Goal: Task Accomplishment & Management: Use online tool/utility

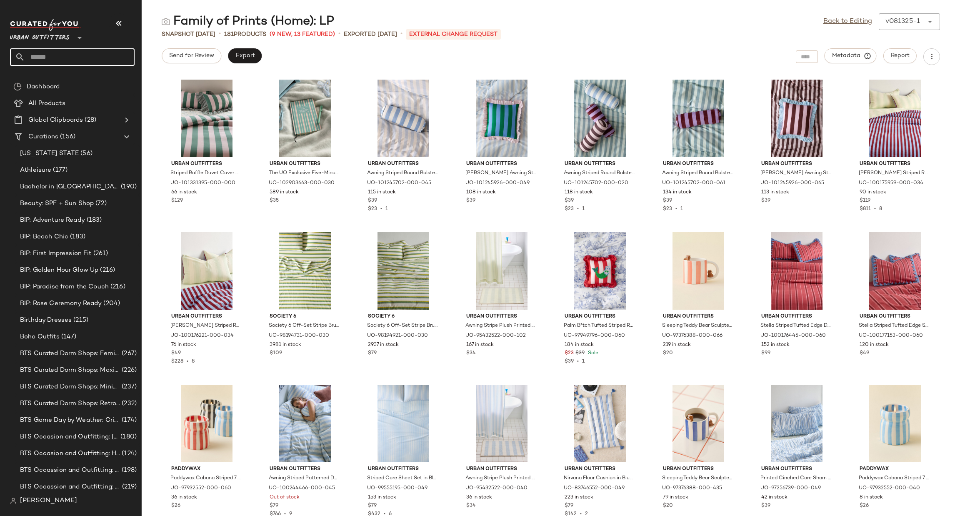
drag, startPoint x: 0, startPoint y: 0, endPoint x: 81, endPoint y: 55, distance: 98.0
click at [81, 55] on input "text" at bounding box center [80, 56] width 110 height 17
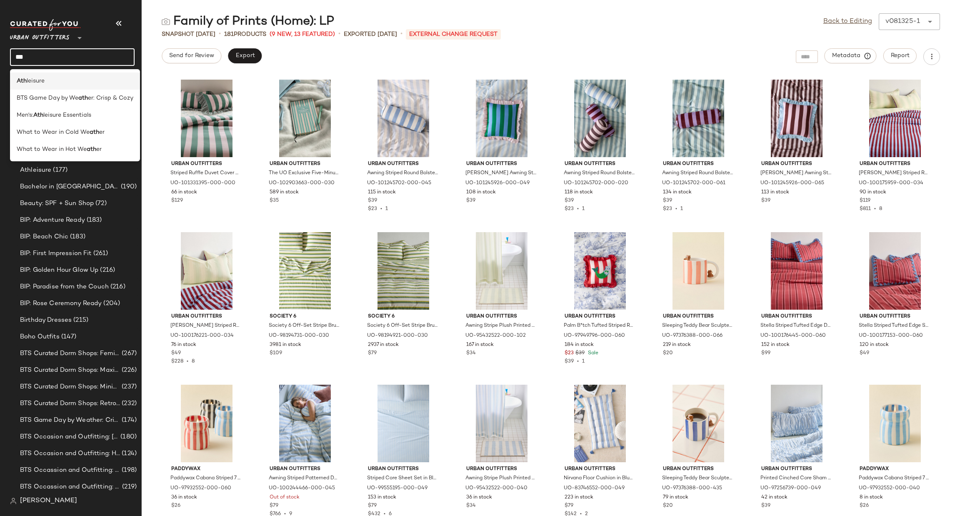
type input "***"
click at [75, 81] on div "Ath leisure" at bounding box center [75, 81] width 117 height 9
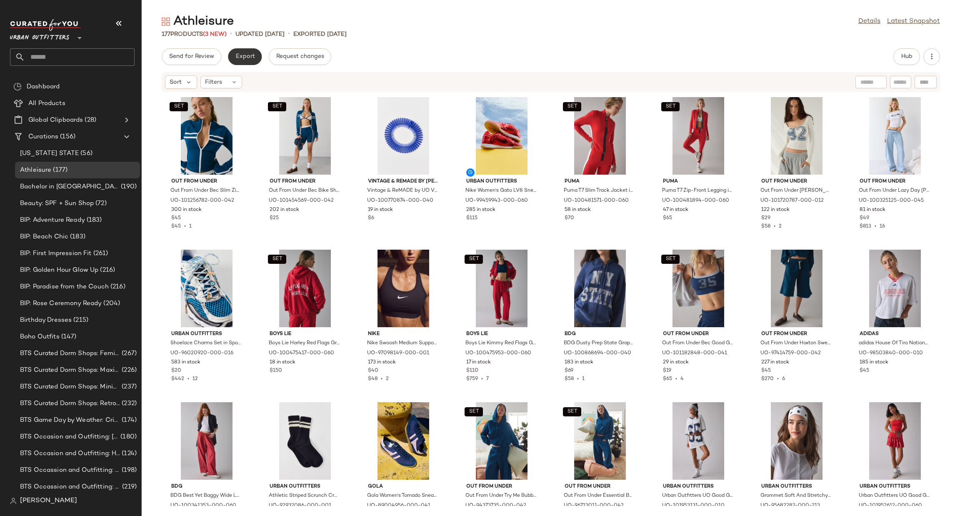
click at [249, 57] on span "Export" at bounding box center [245, 56] width 20 height 7
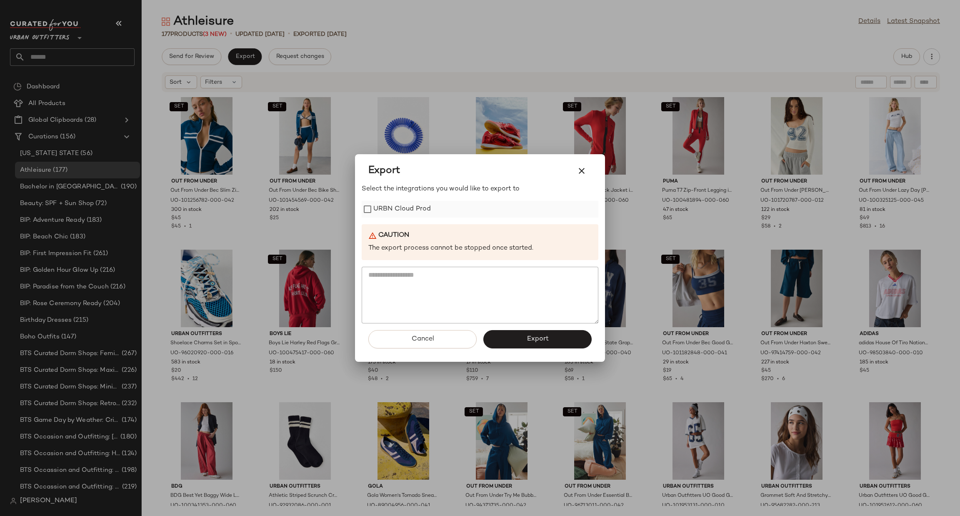
click at [433, 215] on div "URBN Cloud Prod" at bounding box center [480, 209] width 237 height 17
click at [418, 205] on label "URBN Cloud Prod" at bounding box center [401, 209] width 57 height 17
click at [536, 340] on span "Export" at bounding box center [537, 339] width 22 height 8
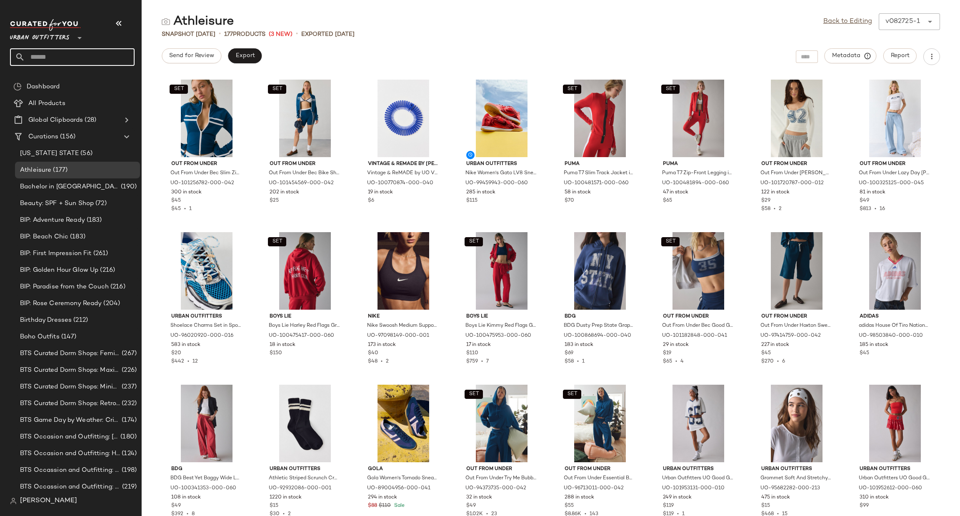
click at [63, 55] on input "text" at bounding box center [80, 56] width 110 height 17
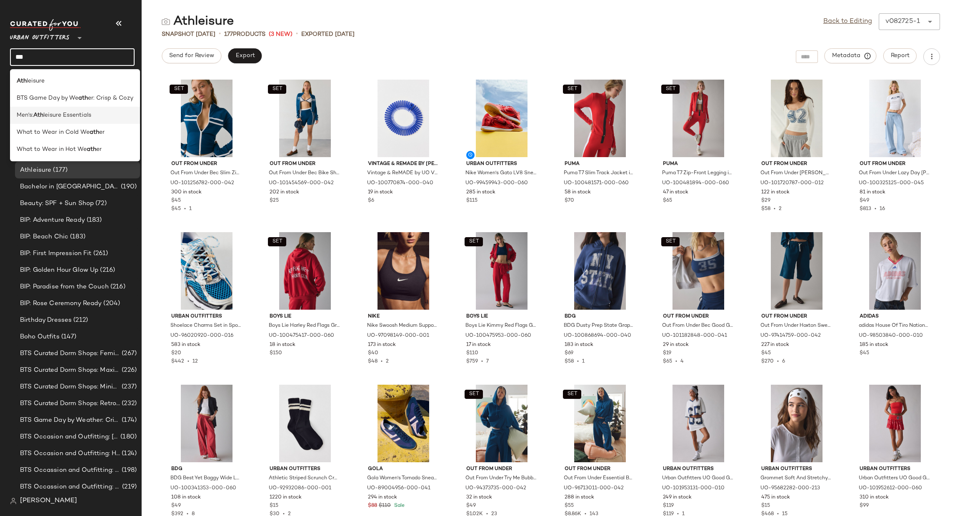
type input "***"
click at [49, 117] on span "leisure Essentials" at bounding box center [67, 115] width 48 height 9
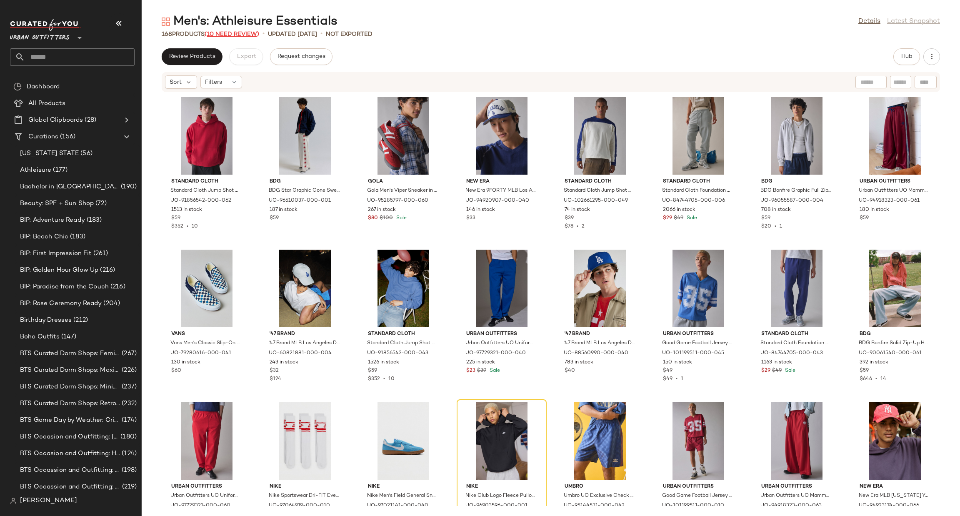
click at [236, 37] on span "(10 Need Review)" at bounding box center [232, 34] width 55 height 6
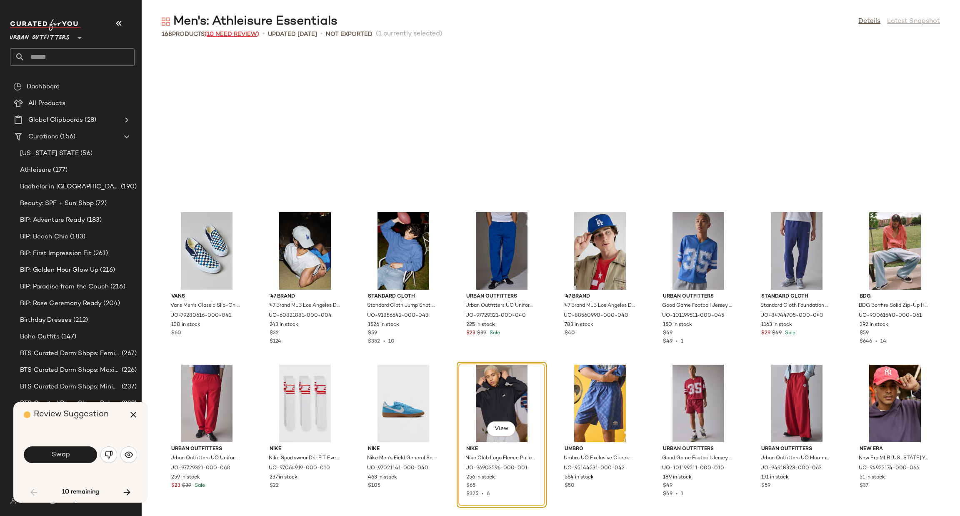
scroll to position [159, 0]
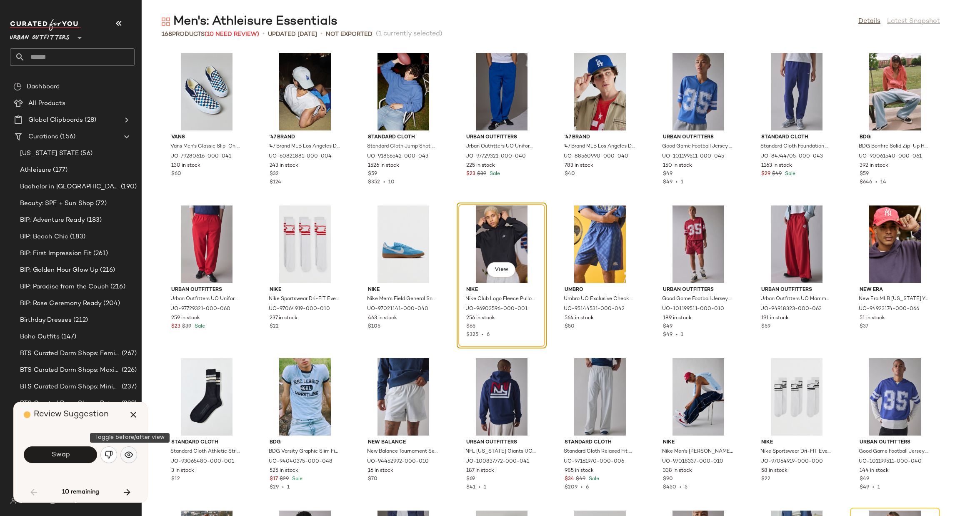
click at [126, 452] on img "button" at bounding box center [129, 454] width 8 height 8
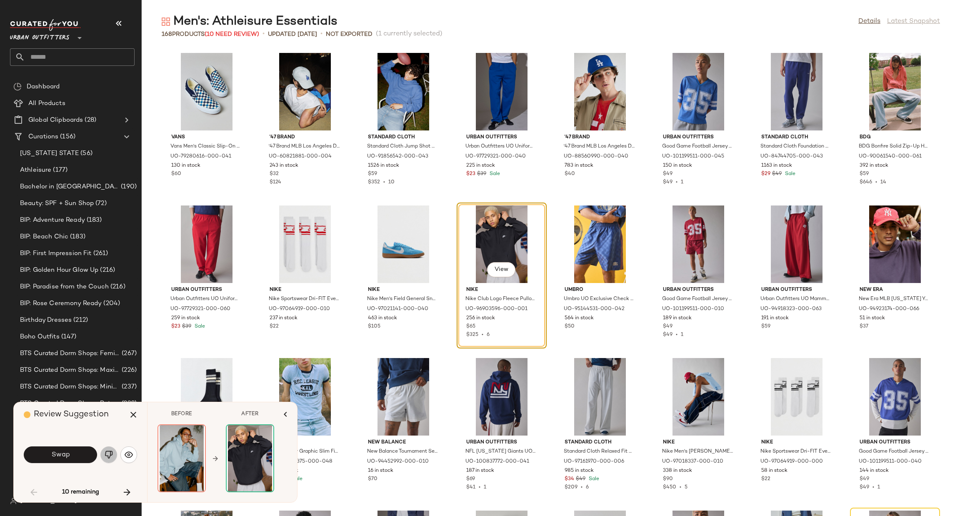
click at [109, 454] on img "button" at bounding box center [109, 454] width 8 height 8
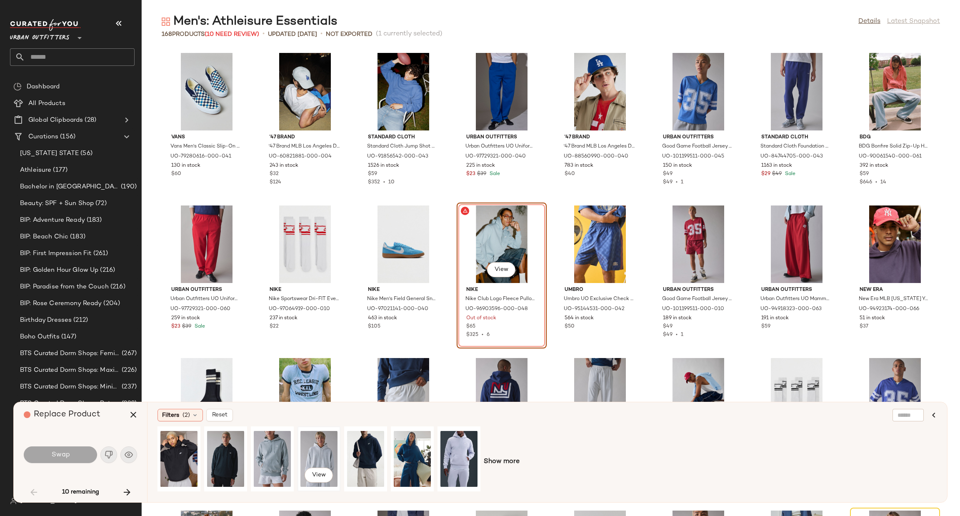
click at [323, 455] on div "View" at bounding box center [318, 458] width 37 height 59
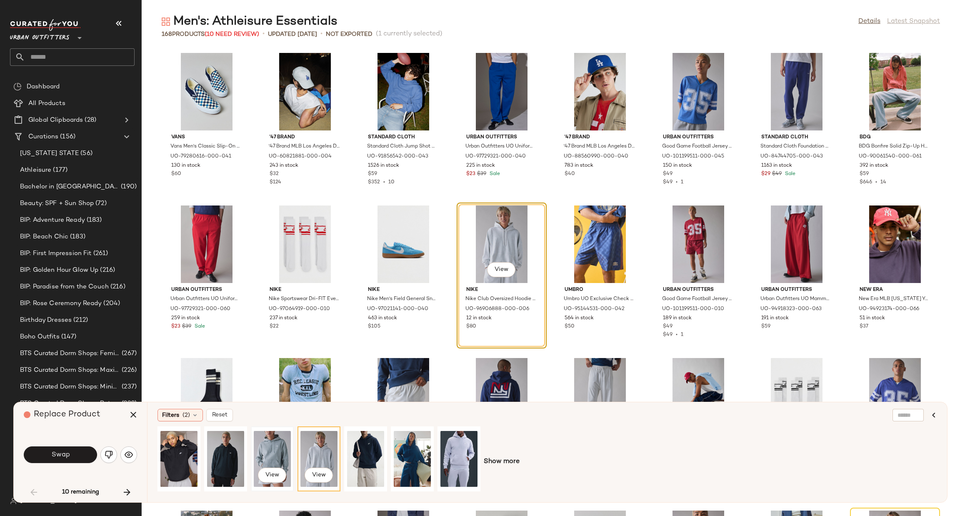
click at [268, 452] on div "View" at bounding box center [272, 458] width 37 height 59
click at [61, 454] on span "Swap" at bounding box center [60, 455] width 19 height 8
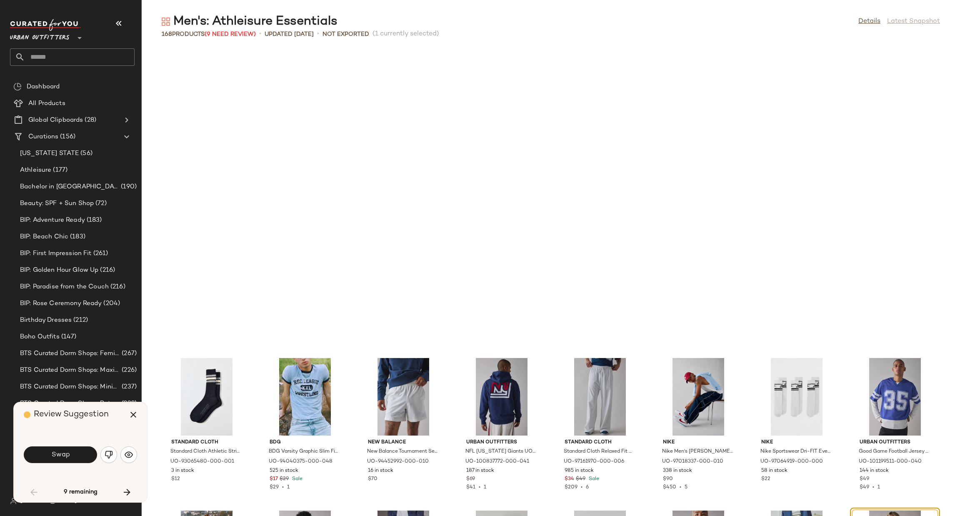
scroll to position [457, 0]
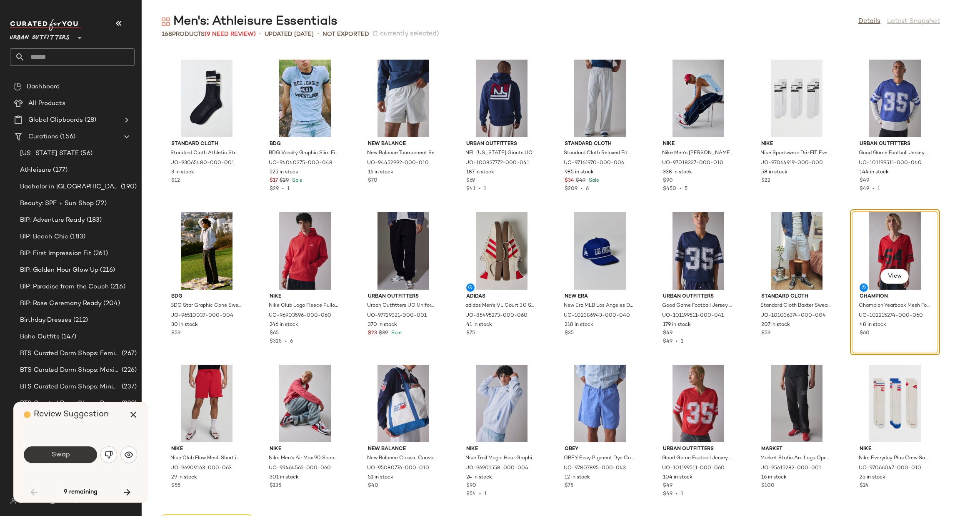
click at [74, 455] on button "Swap" at bounding box center [60, 454] width 73 height 17
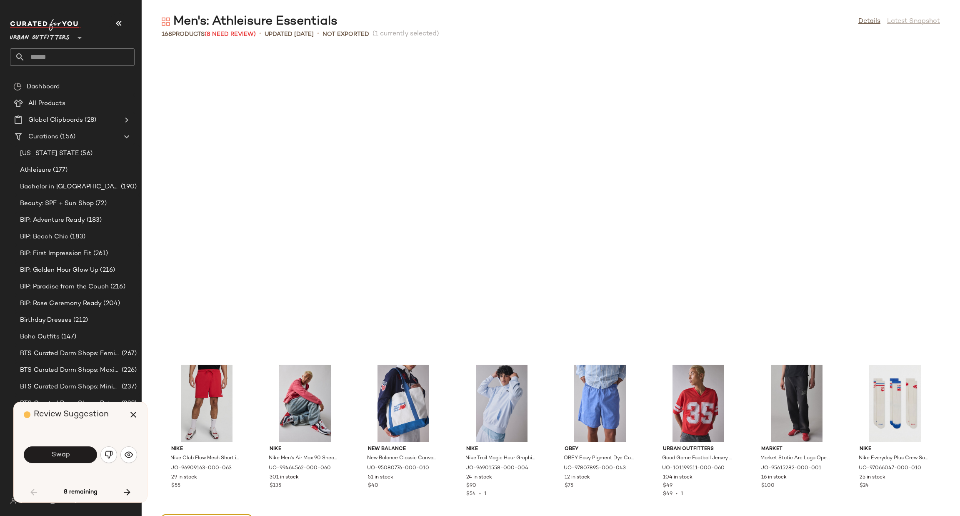
scroll to position [762, 0]
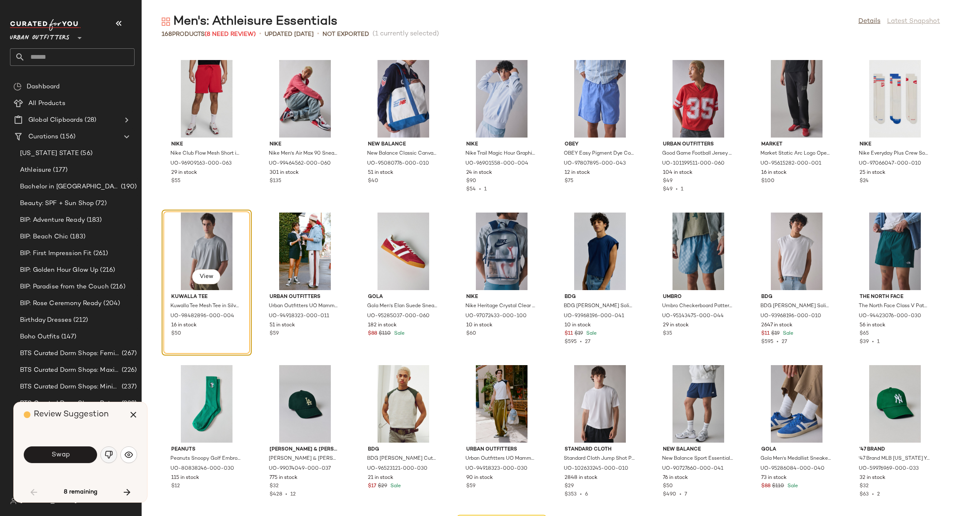
click at [114, 453] on button "button" at bounding box center [108, 454] width 17 height 17
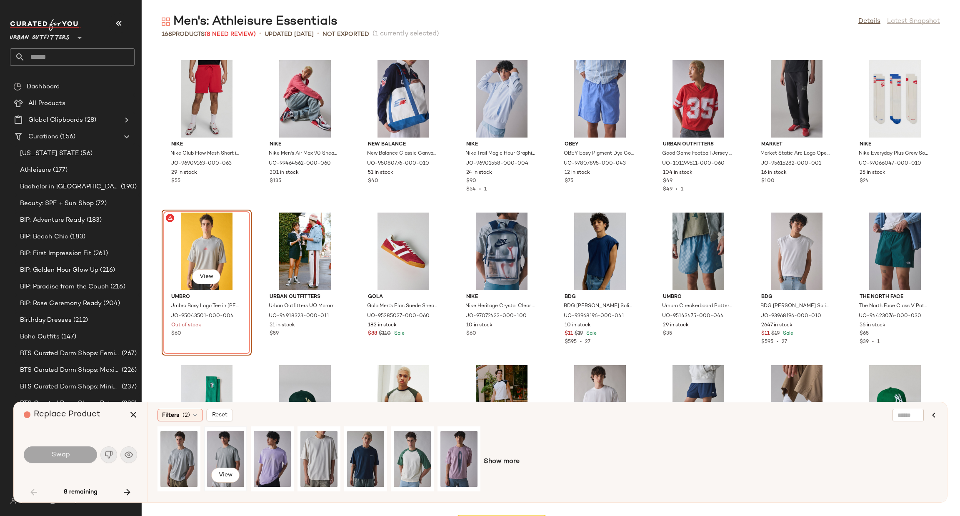
click at [222, 446] on div "View" at bounding box center [225, 458] width 37 height 59
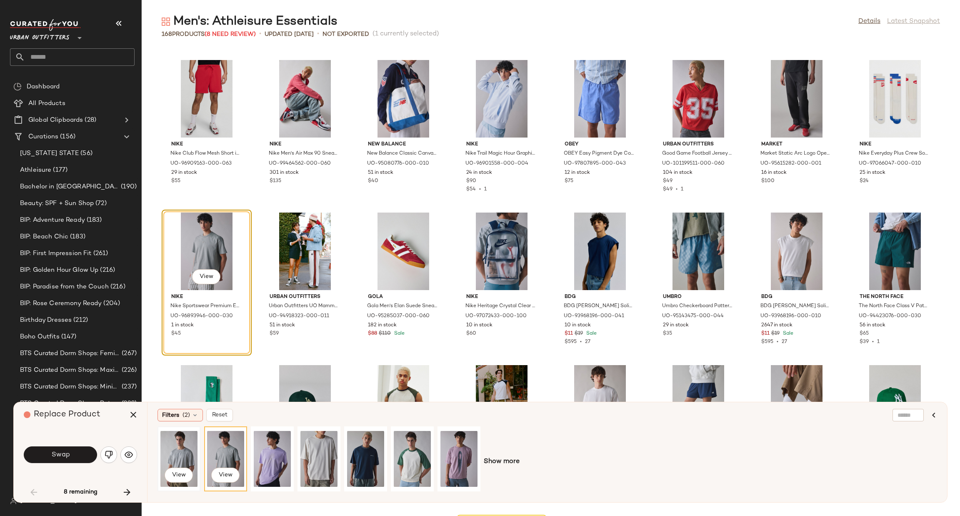
click at [176, 452] on div "View" at bounding box center [178, 458] width 37 height 59
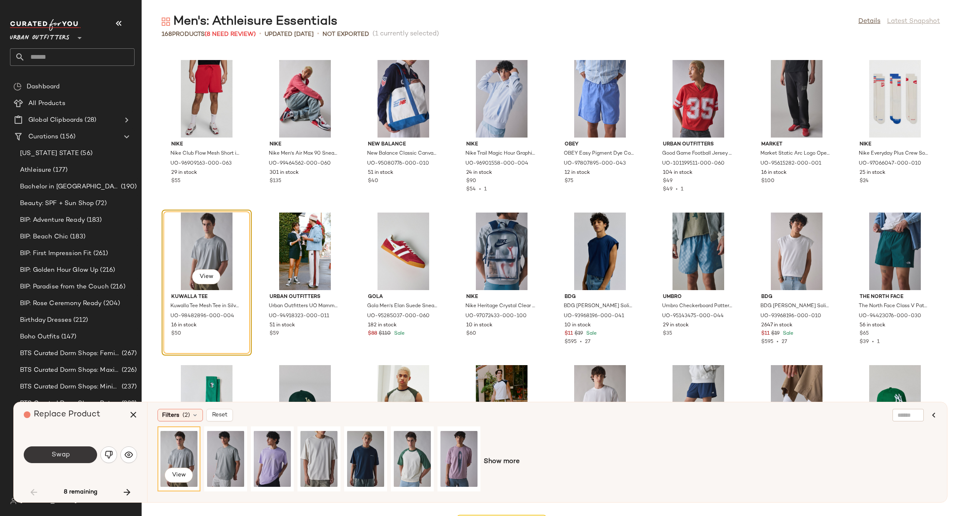
click at [68, 456] on span "Swap" at bounding box center [60, 455] width 19 height 8
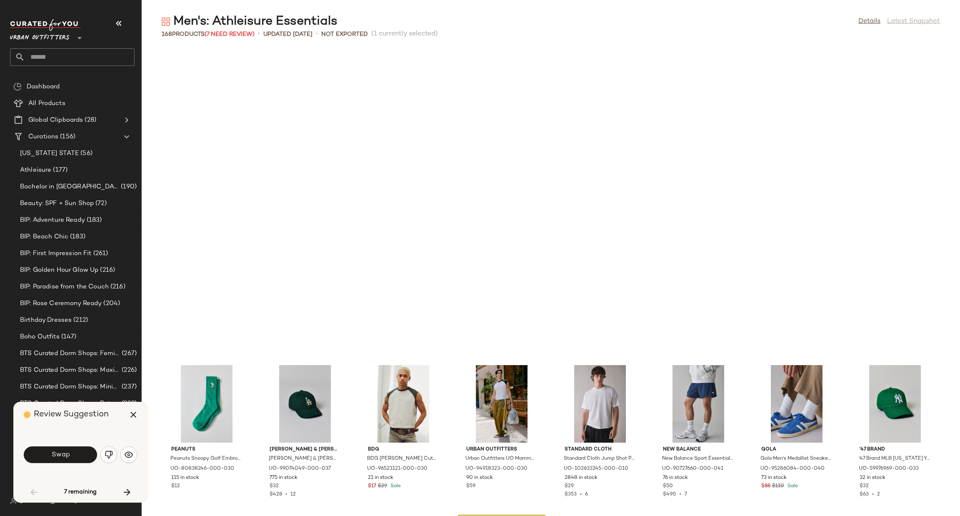
scroll to position [1067, 0]
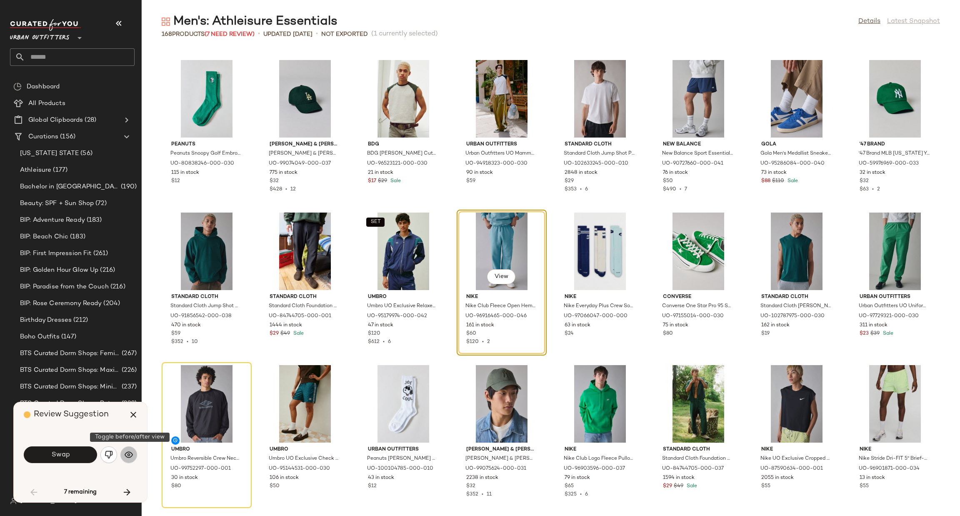
click at [127, 453] on img "button" at bounding box center [129, 454] width 8 height 8
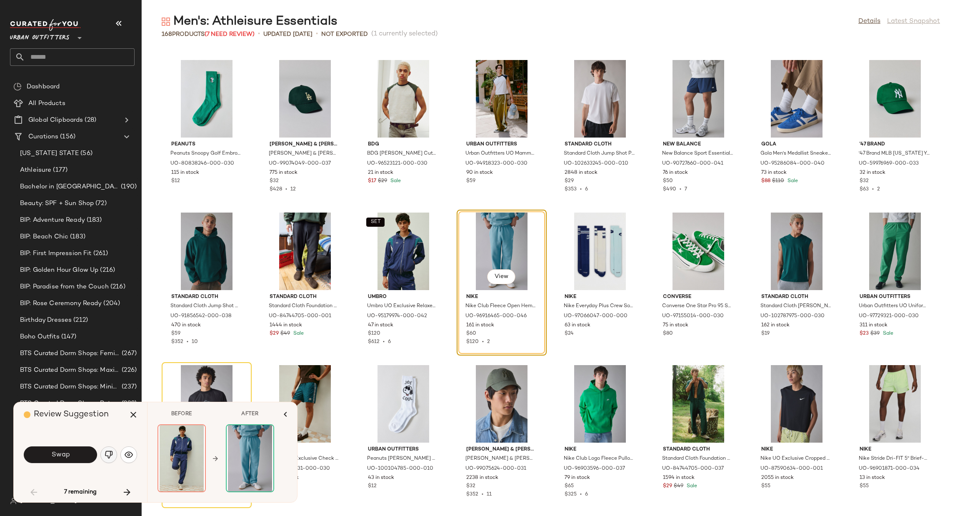
click at [112, 455] on img "button" at bounding box center [109, 454] width 8 height 8
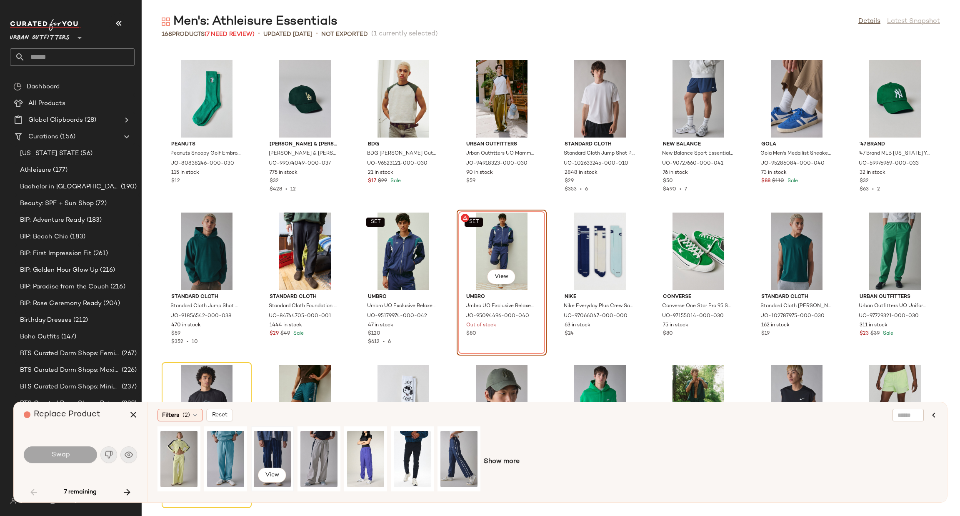
click at [267, 447] on div "View" at bounding box center [272, 458] width 37 height 59
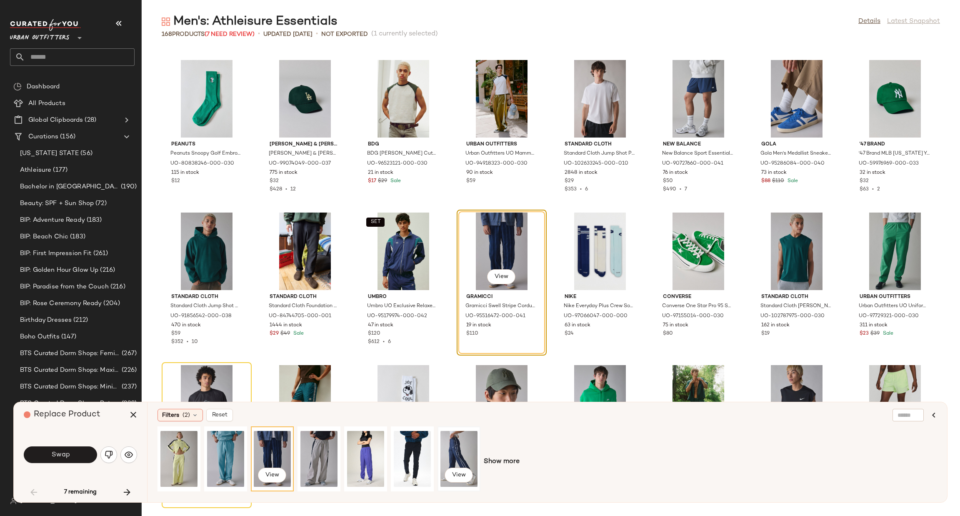
click at [453, 446] on div "View" at bounding box center [458, 458] width 37 height 59
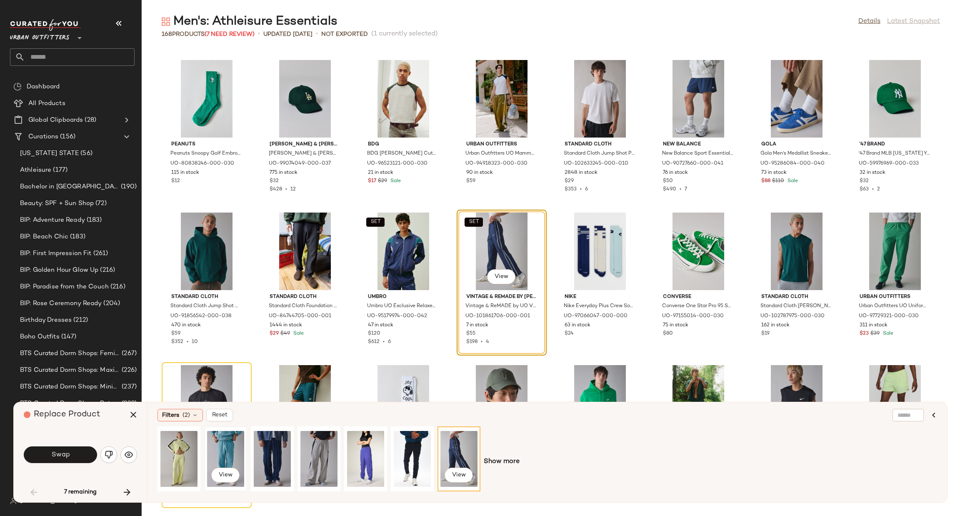
click at [232, 448] on div "View" at bounding box center [225, 458] width 37 height 59
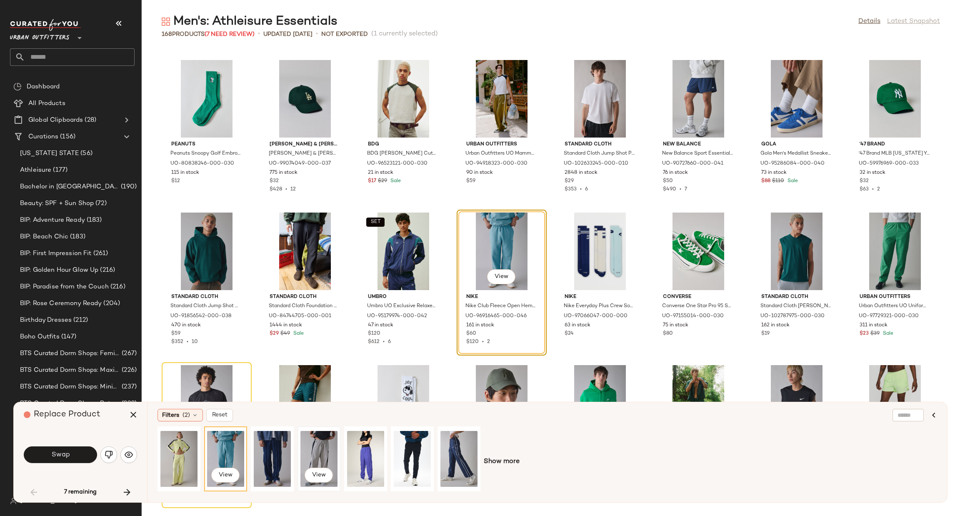
click at [321, 441] on div "View" at bounding box center [318, 458] width 37 height 59
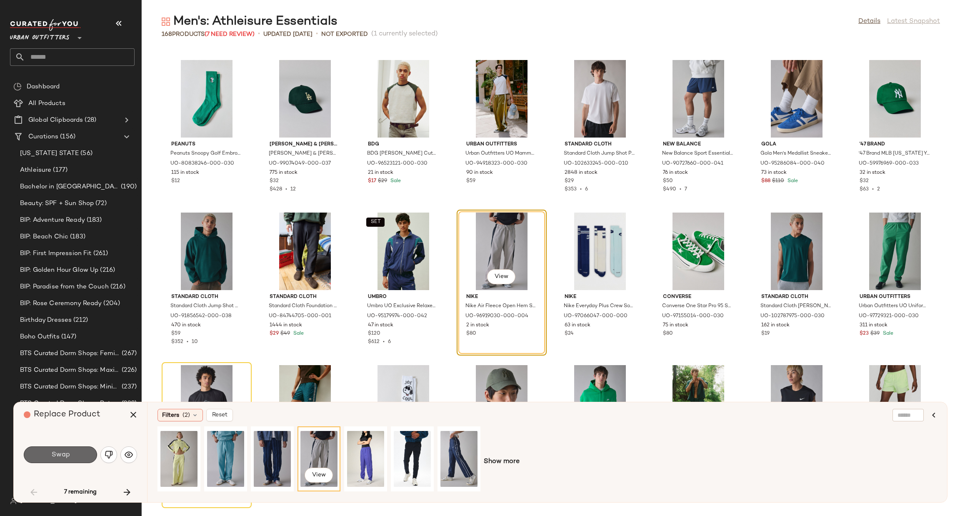
click at [77, 459] on button "Swap" at bounding box center [60, 454] width 73 height 17
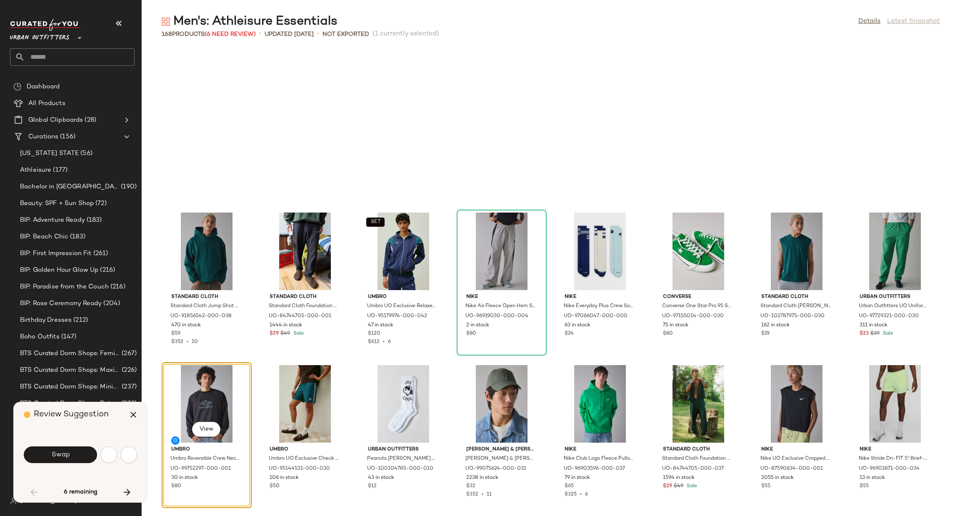
scroll to position [1219, 0]
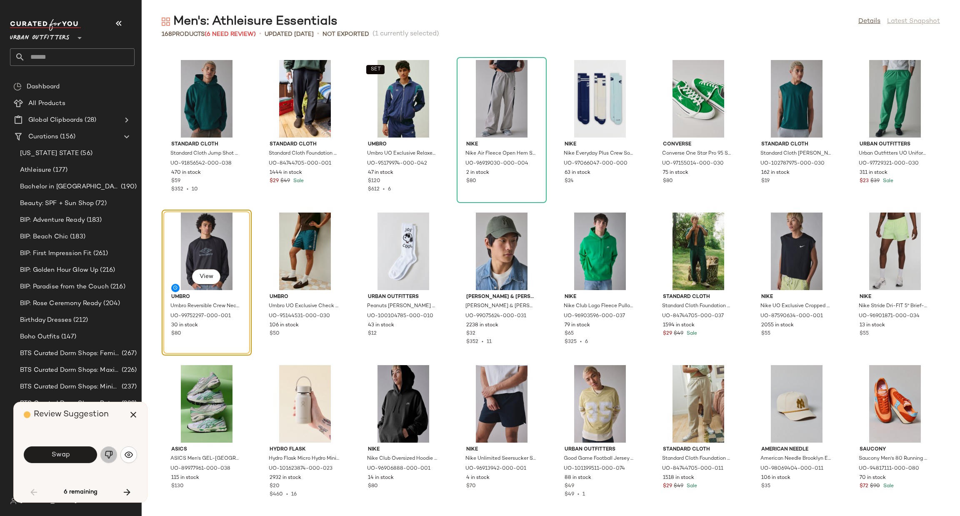
click at [107, 455] on img "button" at bounding box center [109, 454] width 8 height 8
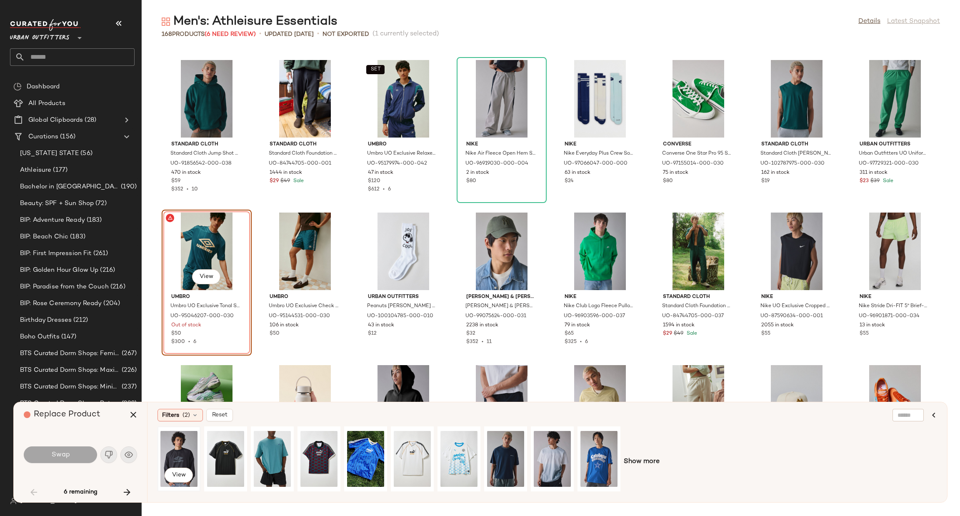
click at [188, 448] on div "View" at bounding box center [178, 458] width 37 height 59
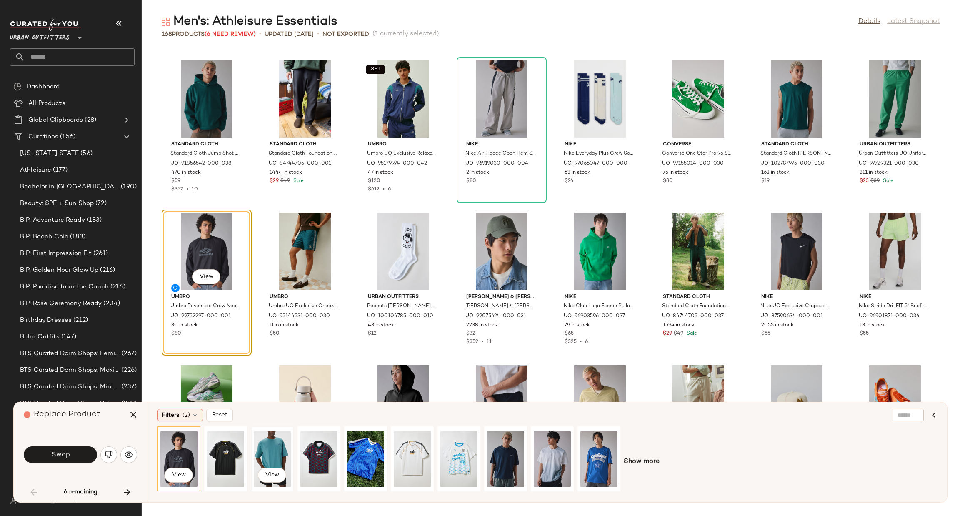
click at [271, 439] on div "View" at bounding box center [272, 458] width 37 height 59
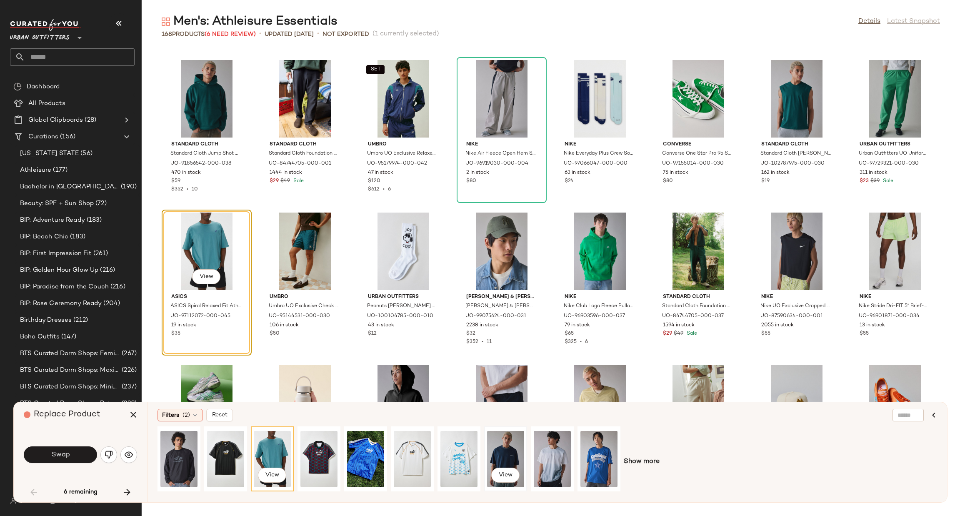
click at [514, 458] on div "View" at bounding box center [505, 458] width 37 height 59
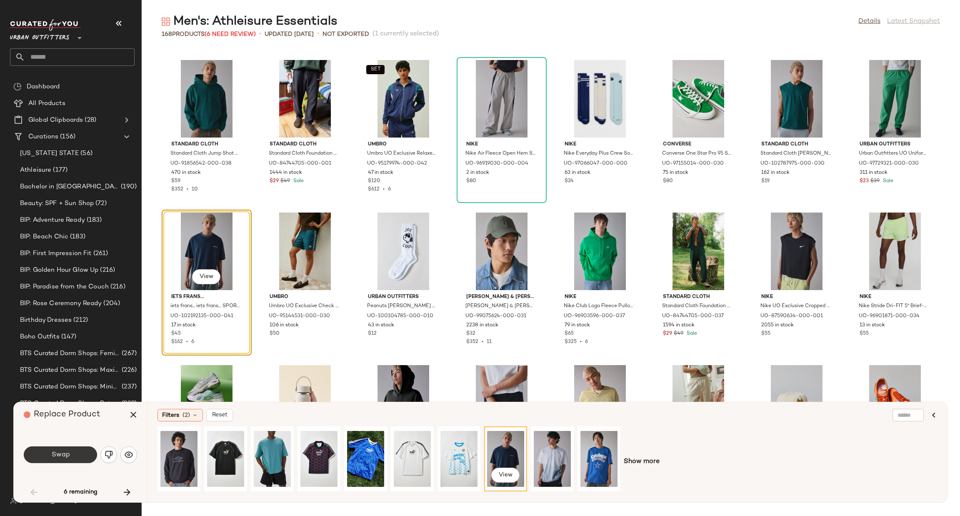
click at [73, 455] on button "Swap" at bounding box center [60, 454] width 73 height 17
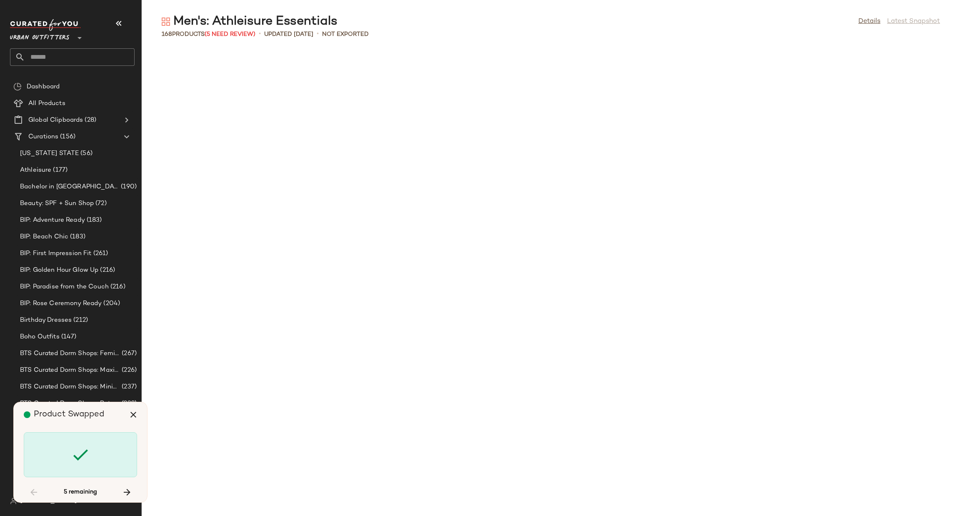
scroll to position [1982, 0]
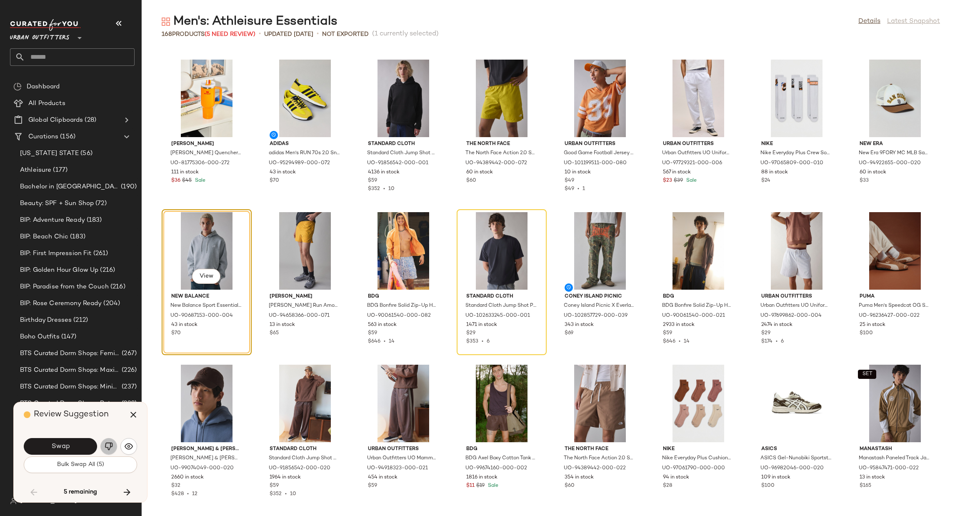
click at [108, 443] on img "button" at bounding box center [109, 446] width 8 height 8
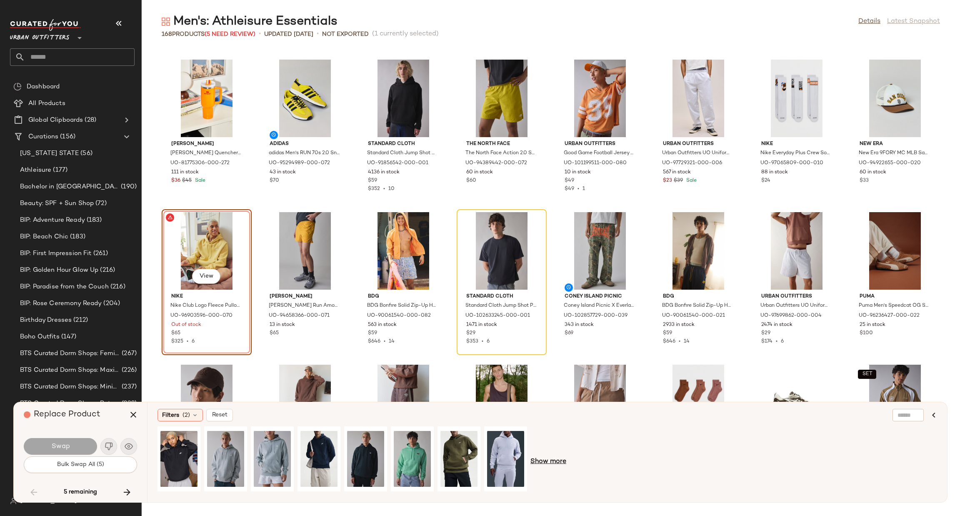
click at [549, 463] on span "Show more" at bounding box center [548, 462] width 36 height 10
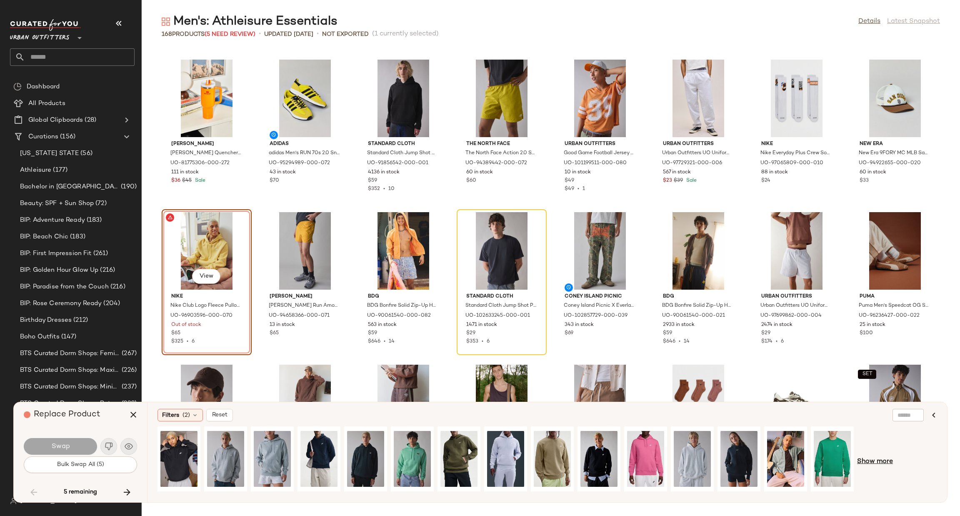
click at [878, 466] on span "Show more" at bounding box center [875, 462] width 36 height 10
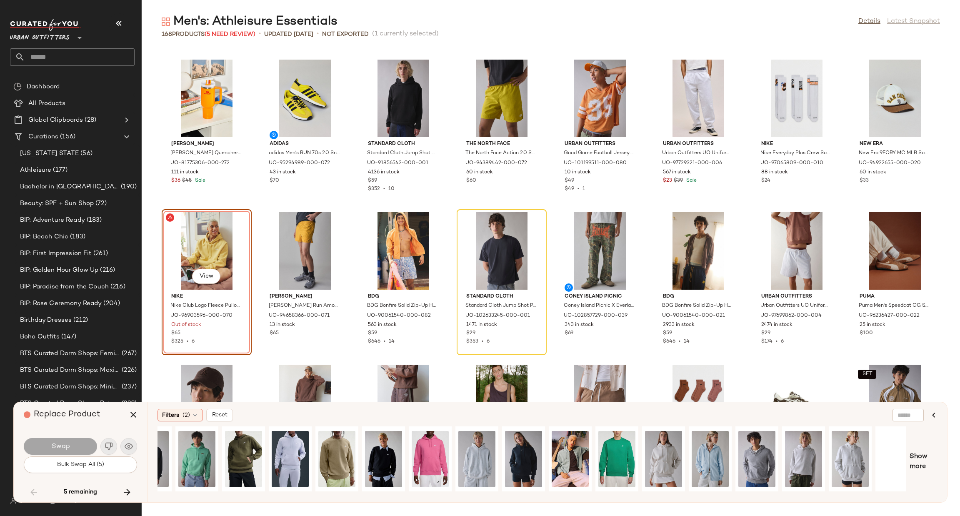
scroll to position [0, 227]
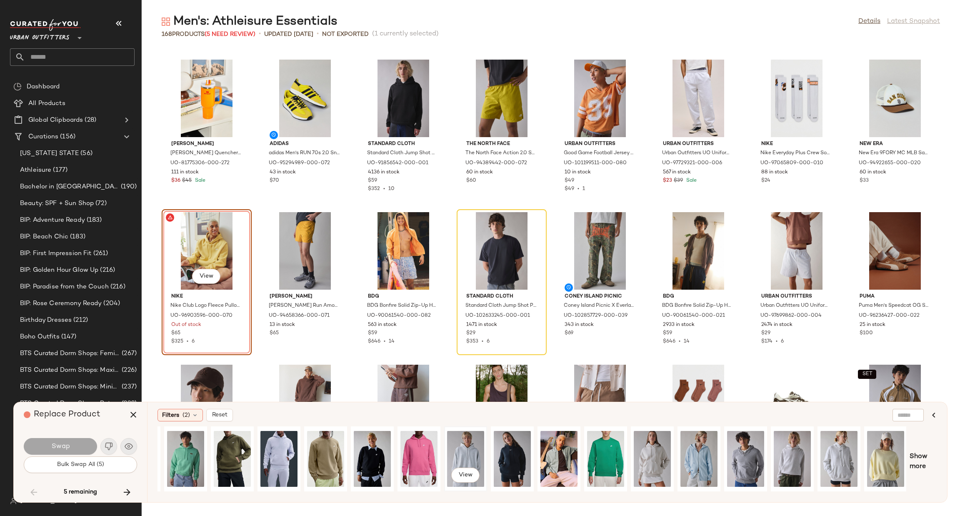
click at [461, 450] on div "View" at bounding box center [465, 458] width 37 height 59
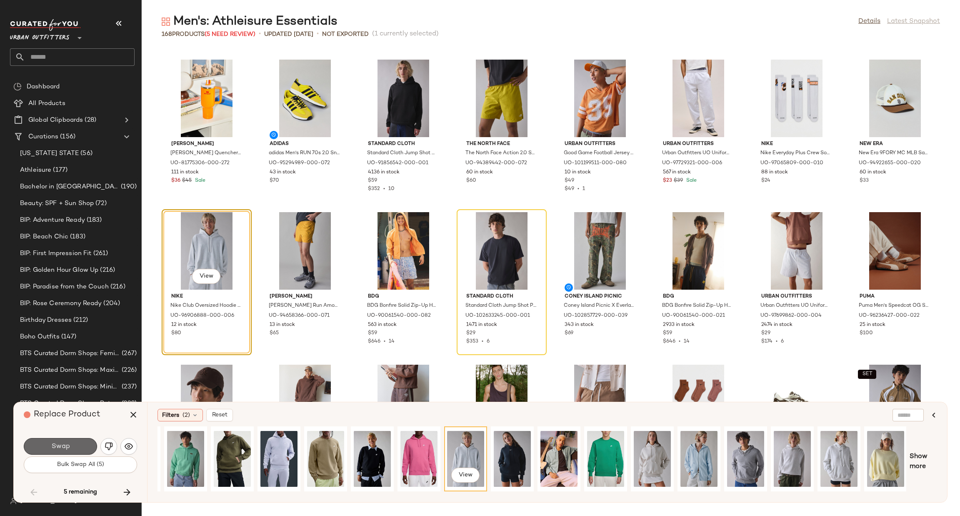
click at [74, 445] on button "Swap" at bounding box center [60, 446] width 73 height 17
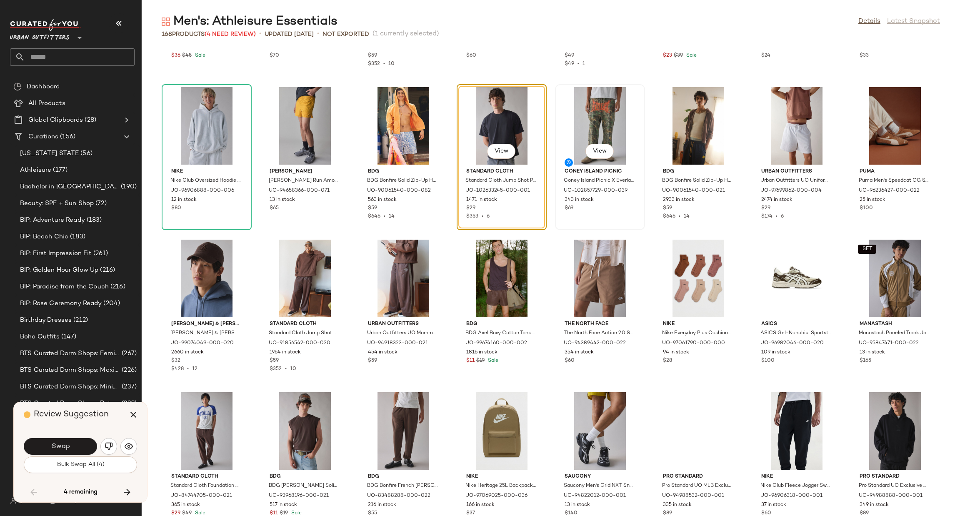
scroll to position [1982, 0]
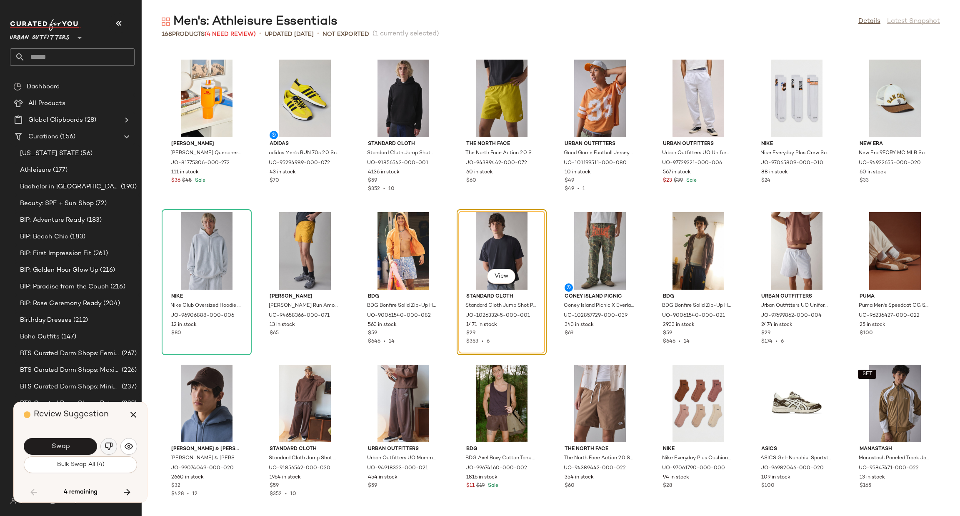
click at [106, 444] on img "button" at bounding box center [109, 446] width 8 height 8
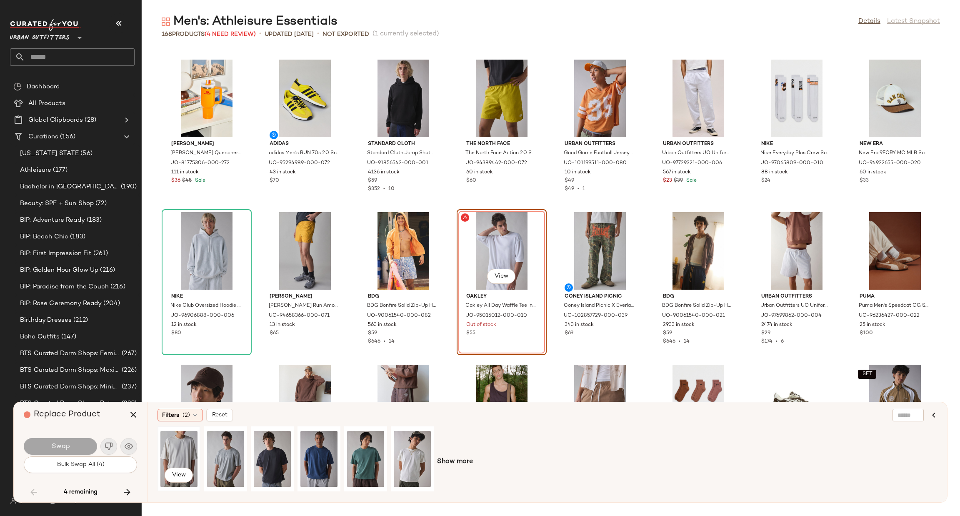
click at [183, 447] on div "View" at bounding box center [178, 458] width 37 height 59
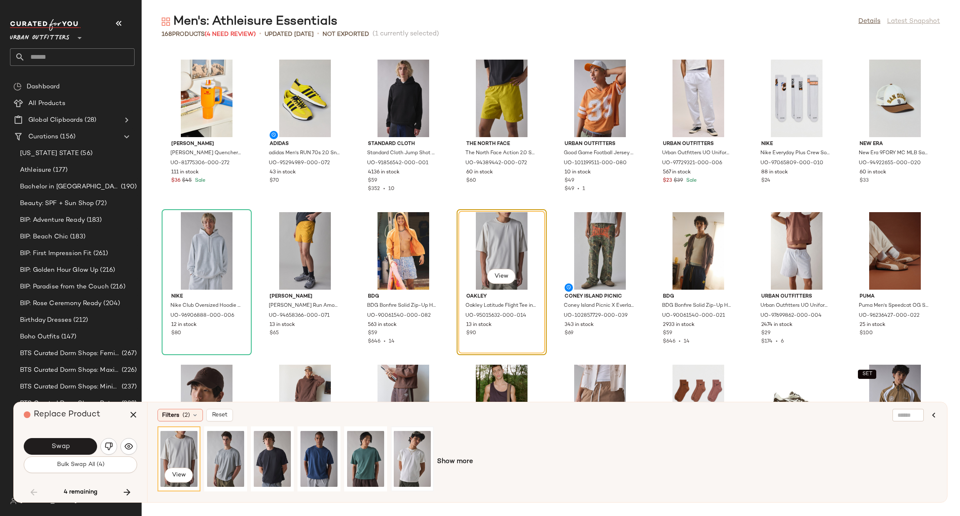
click at [403, 446] on div at bounding box center [412, 458] width 37 height 59
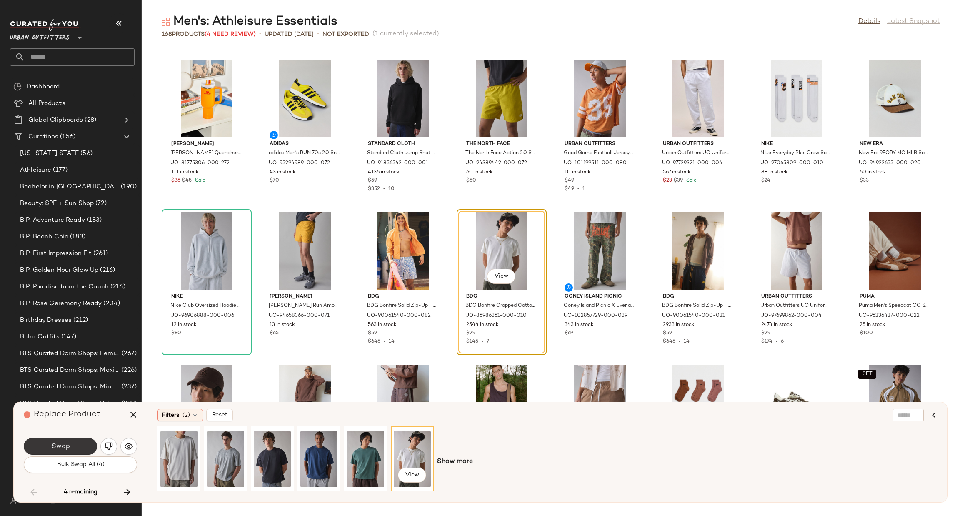
click at [77, 442] on button "Swap" at bounding box center [60, 446] width 73 height 17
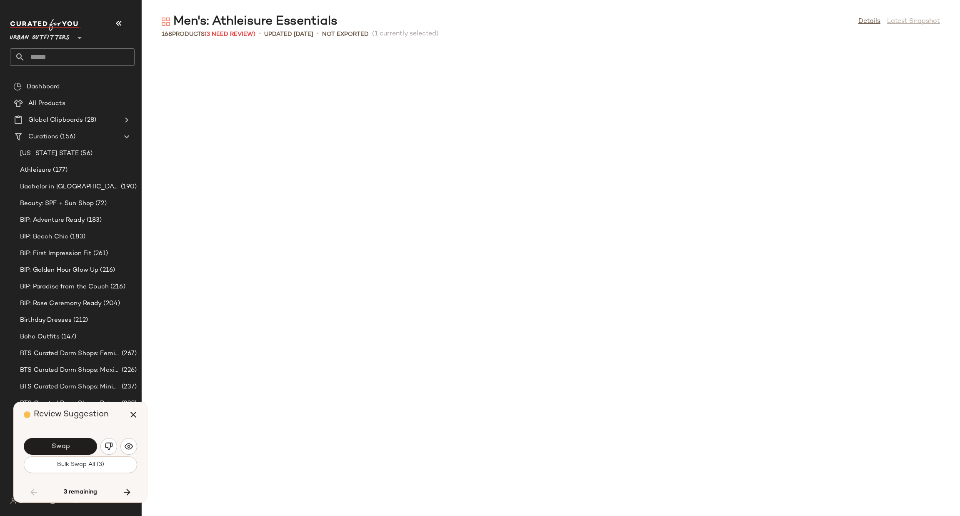
scroll to position [2439, 0]
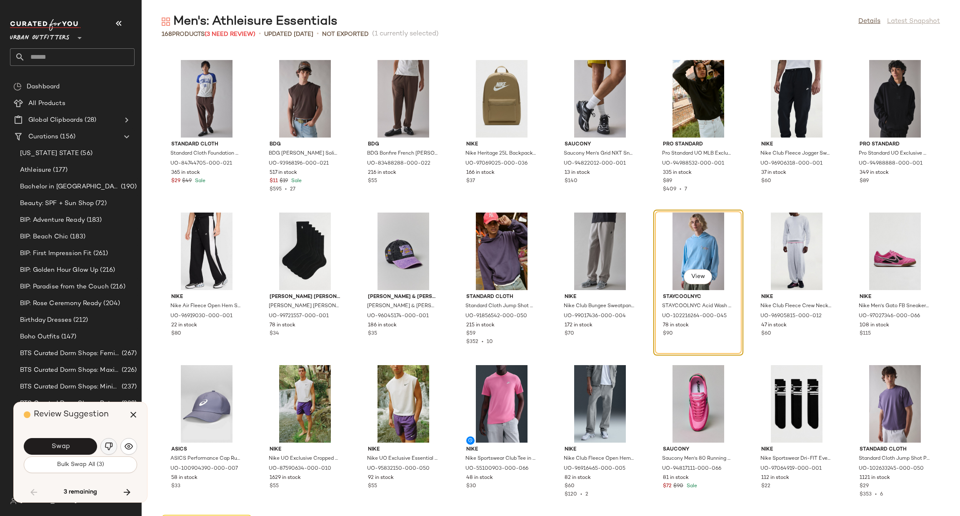
click at [105, 446] on img "button" at bounding box center [109, 446] width 8 height 8
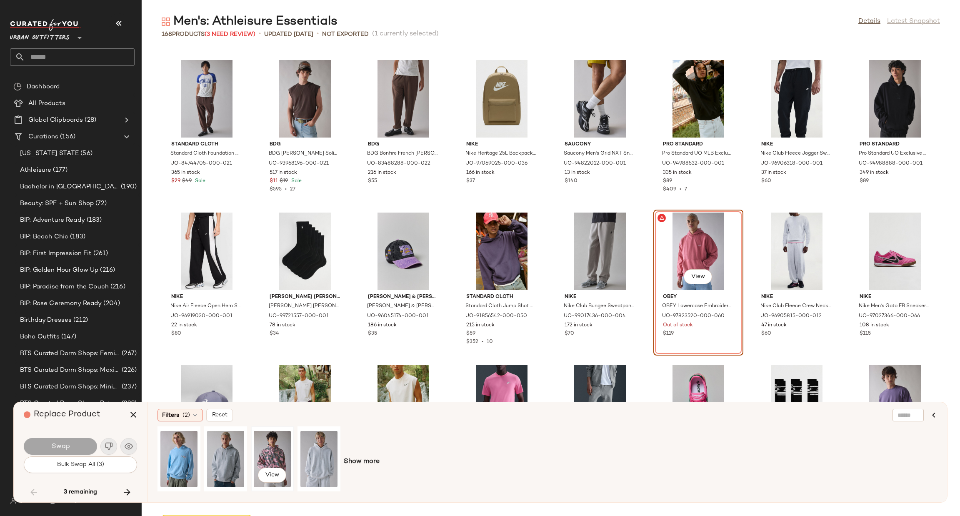
click at [268, 454] on div "View" at bounding box center [272, 458] width 37 height 59
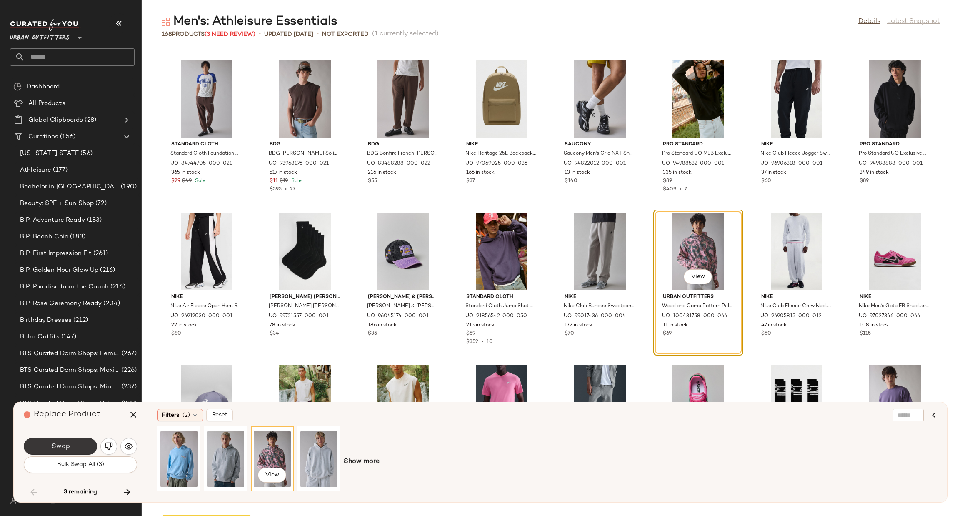
click at [70, 451] on button "Swap" at bounding box center [60, 446] width 73 height 17
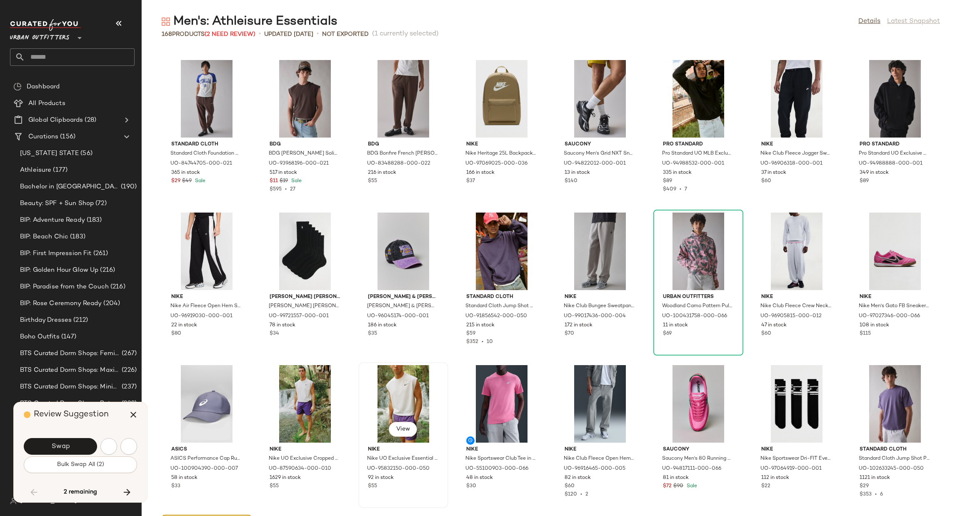
scroll to position [2736, 0]
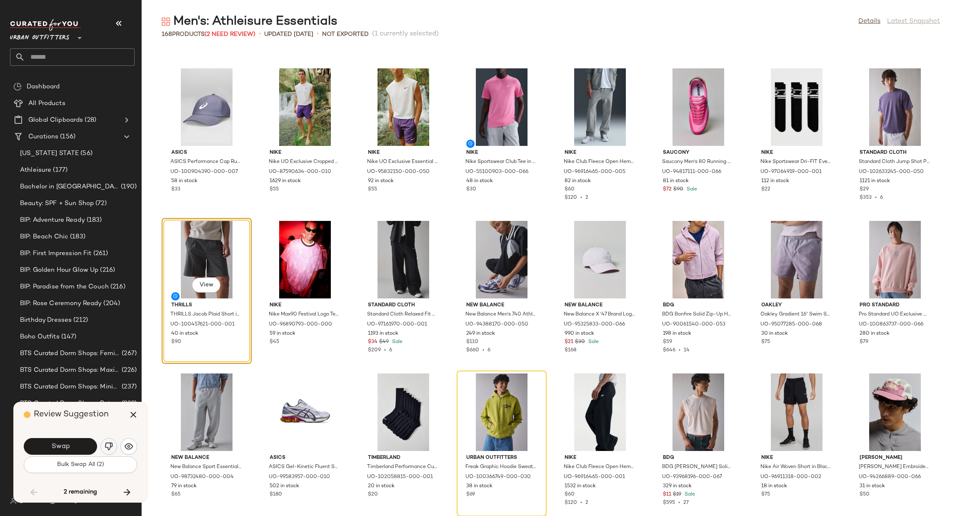
click at [111, 444] on img "button" at bounding box center [109, 446] width 8 height 8
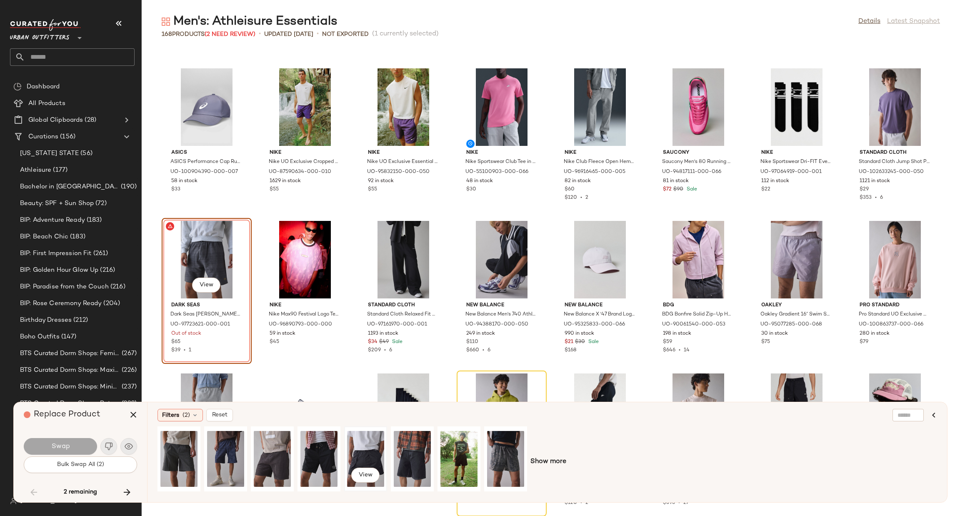
click at [365, 450] on div "View" at bounding box center [365, 458] width 37 height 59
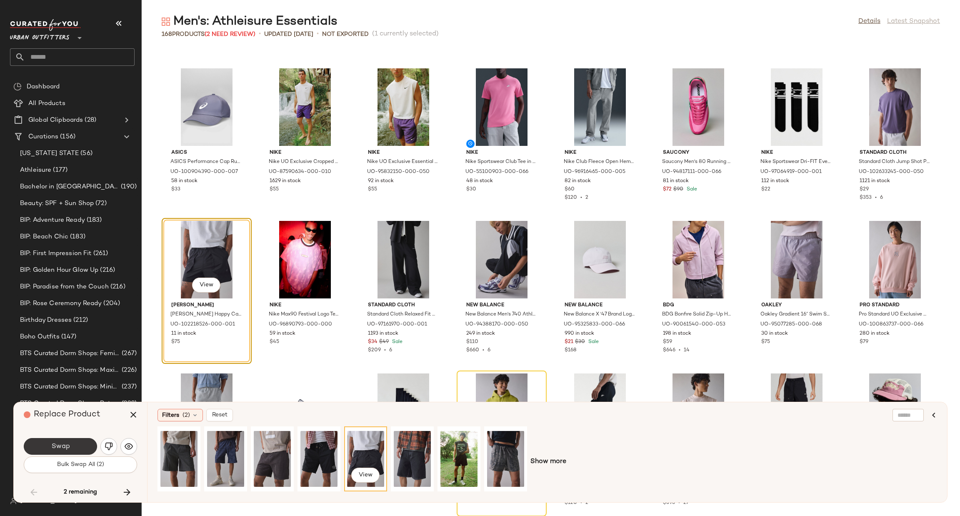
click at [70, 444] on button "Swap" at bounding box center [60, 446] width 73 height 17
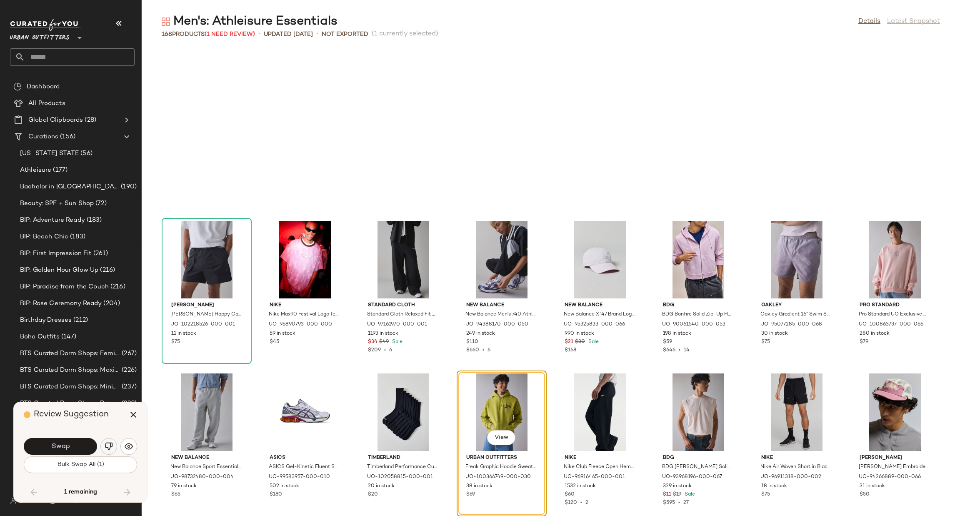
click at [106, 446] on img "button" at bounding box center [109, 446] width 8 height 8
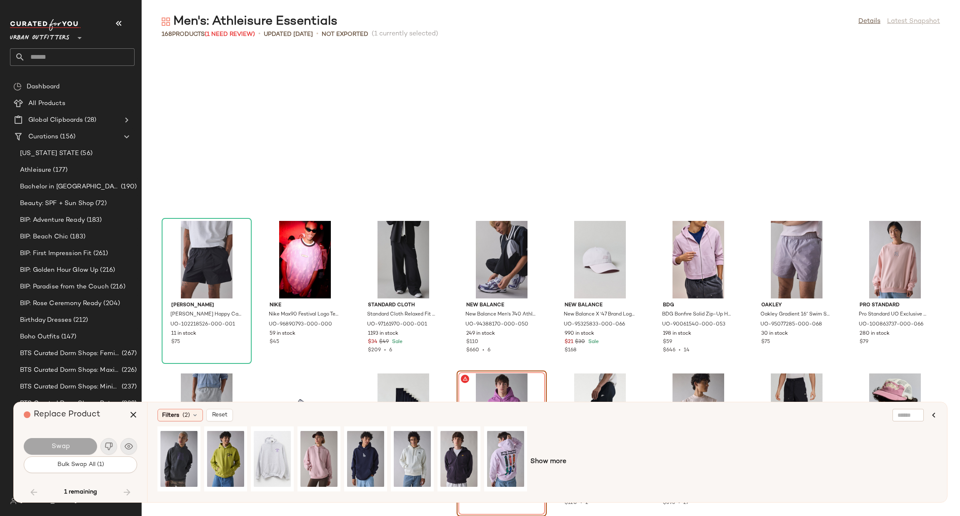
click at [528, 447] on div "Show more" at bounding box center [546, 461] width 779 height 71
click at [512, 449] on div "View" at bounding box center [505, 458] width 37 height 59
click at [504, 477] on span "View" at bounding box center [505, 475] width 14 height 7
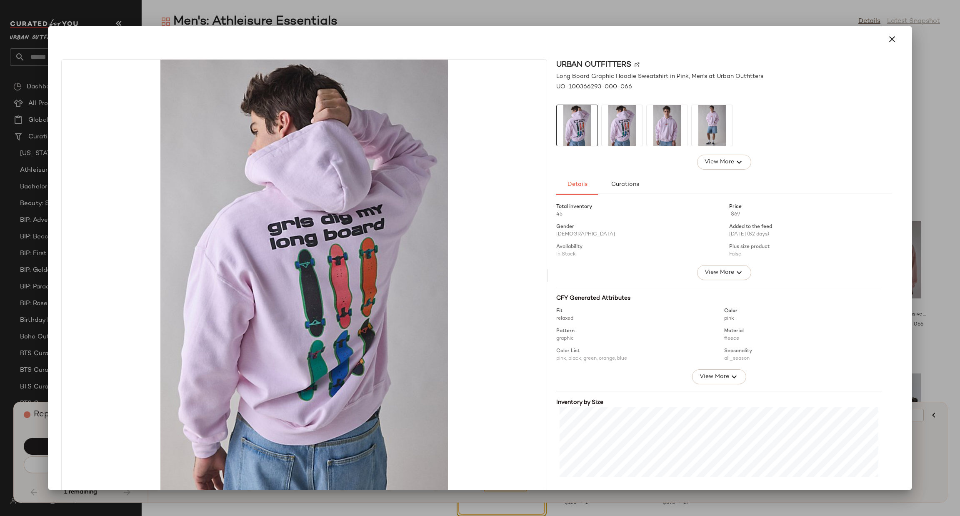
click at [936, 260] on div at bounding box center [480, 258] width 960 height 516
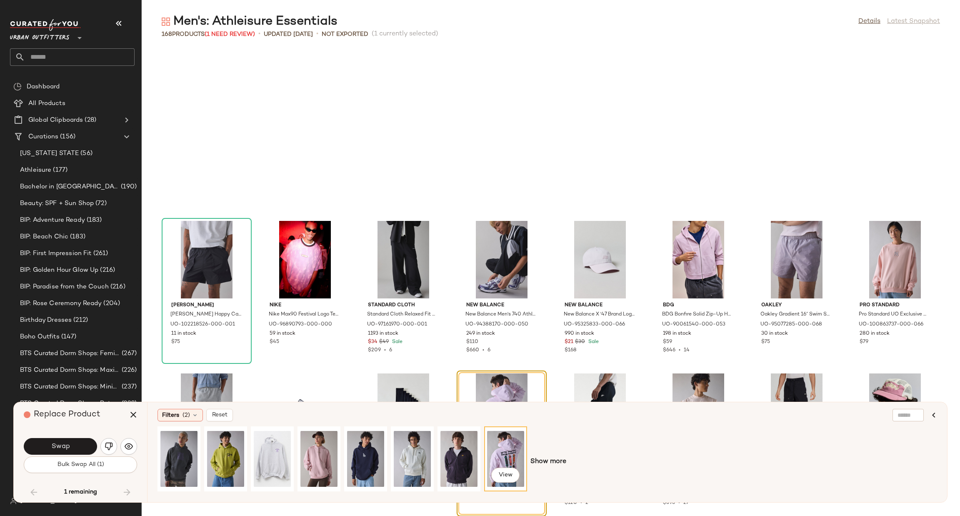
click at [65, 446] on span "Swap" at bounding box center [60, 446] width 19 height 8
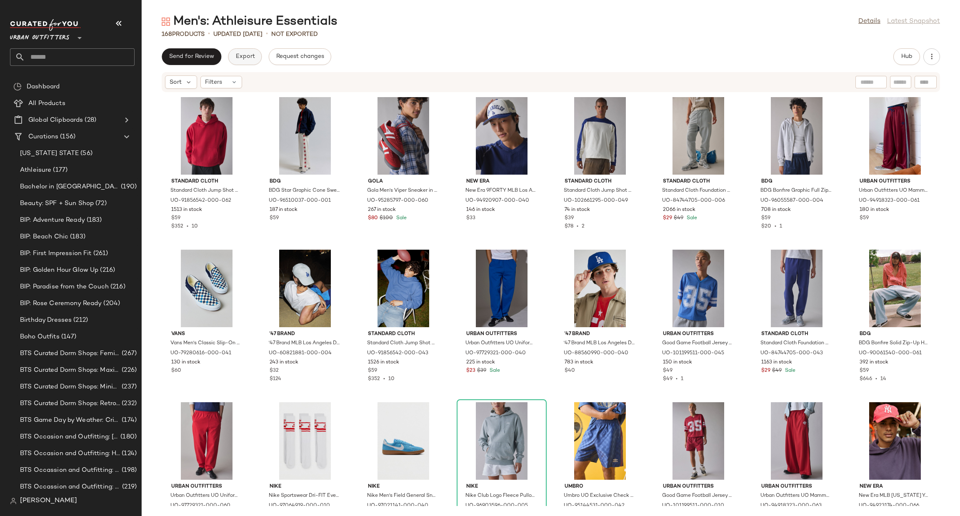
click at [259, 61] on button "Export" at bounding box center [245, 56] width 34 height 17
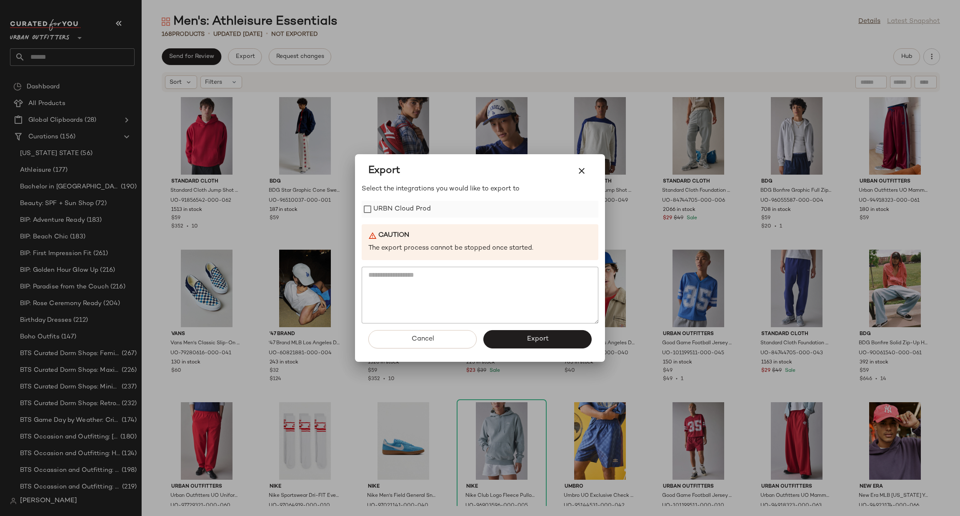
click at [412, 207] on label "URBN Cloud Prod" at bounding box center [401, 209] width 57 height 17
click at [536, 29] on div at bounding box center [480, 258] width 960 height 516
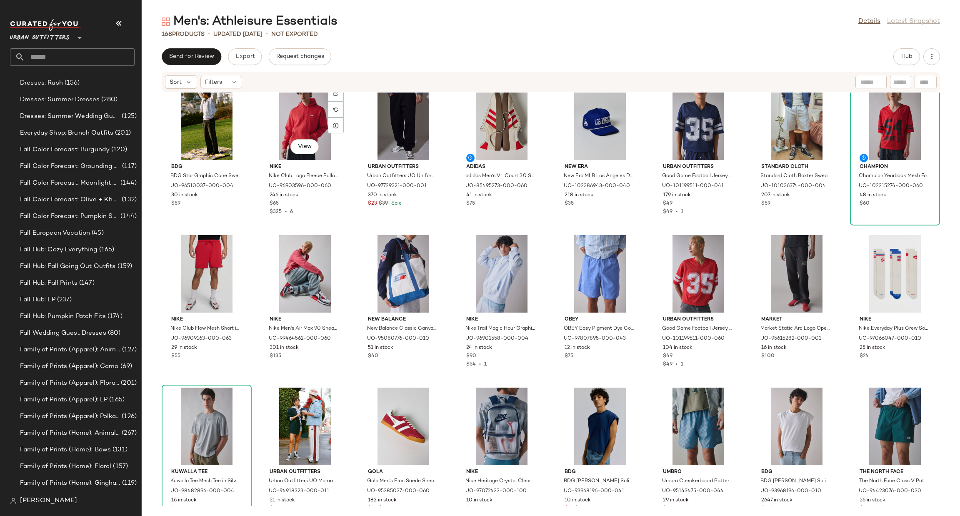
scroll to position [381, 0]
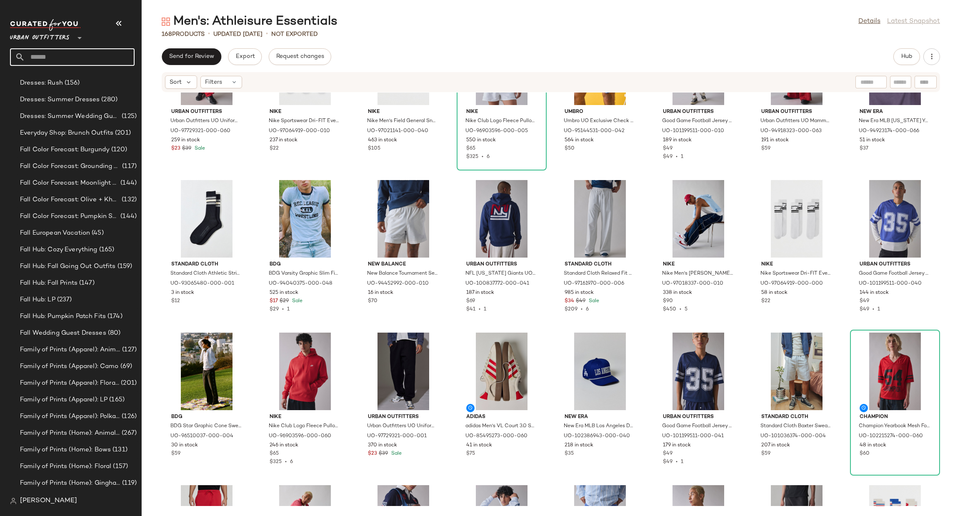
click at [97, 58] on input "text" at bounding box center [80, 56] width 110 height 17
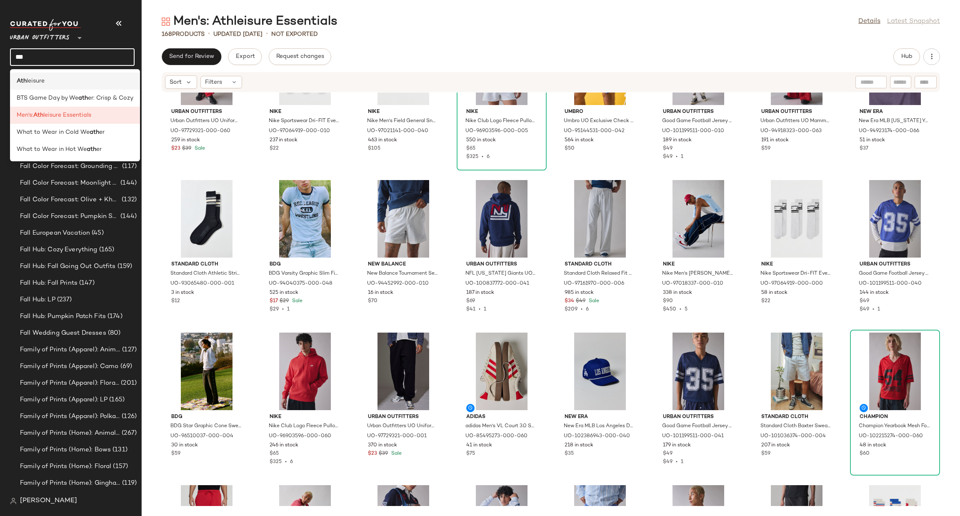
type input "***"
click at [41, 77] on span "leisure" at bounding box center [36, 81] width 18 height 9
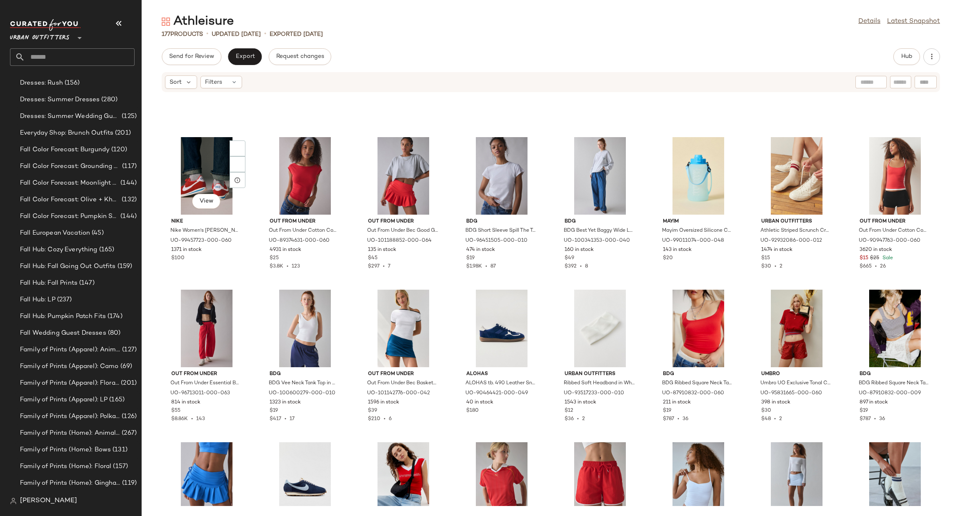
scroll to position [507, 0]
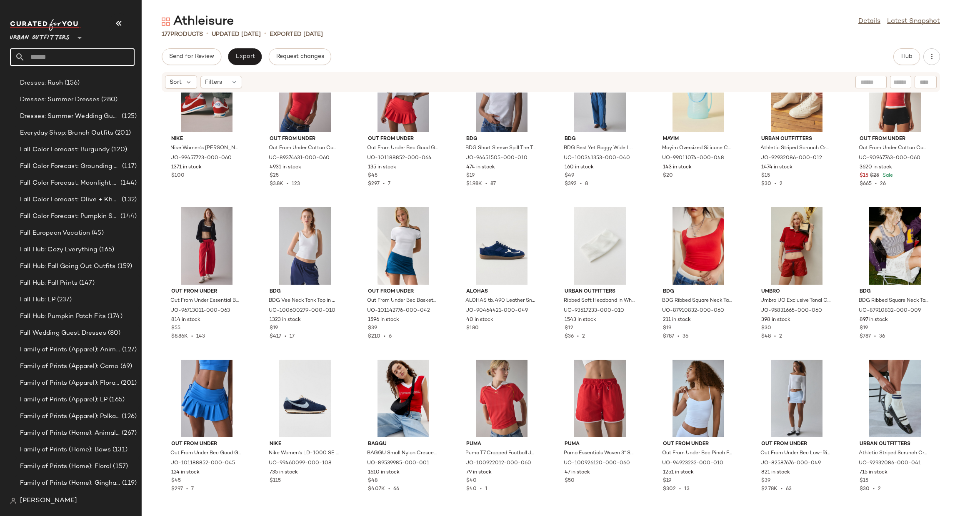
click at [73, 62] on input "text" at bounding box center [80, 56] width 110 height 17
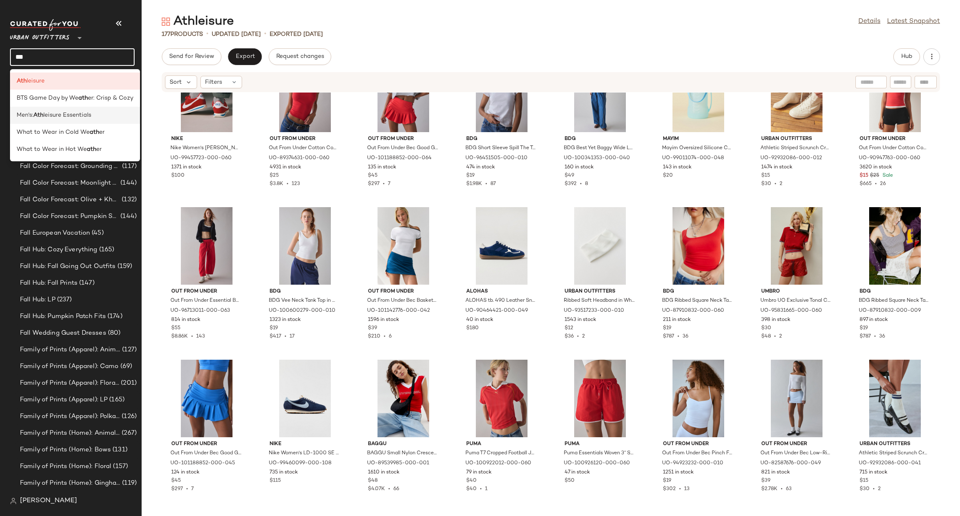
type input "***"
click at [86, 119] on span "leisure Essentials" at bounding box center [67, 115] width 48 height 9
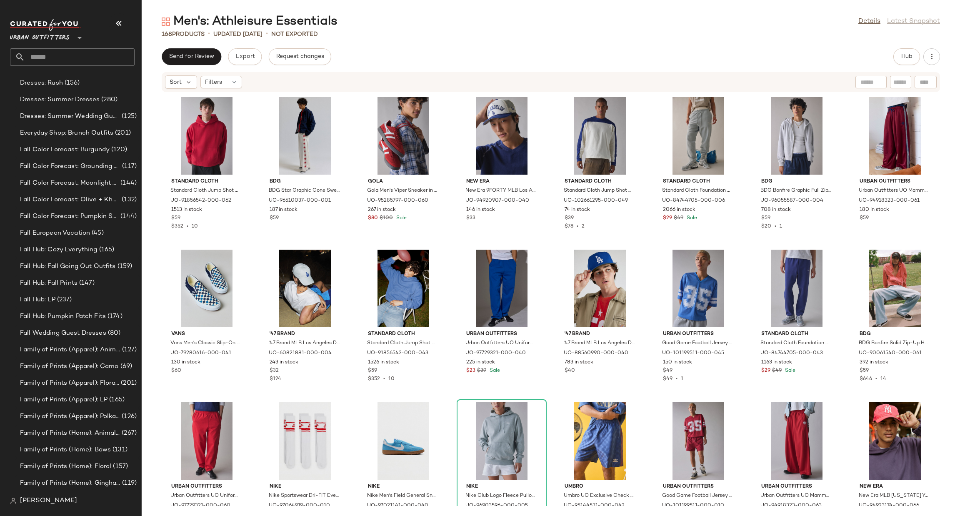
click at [84, 55] on input "text" at bounding box center [80, 56] width 110 height 17
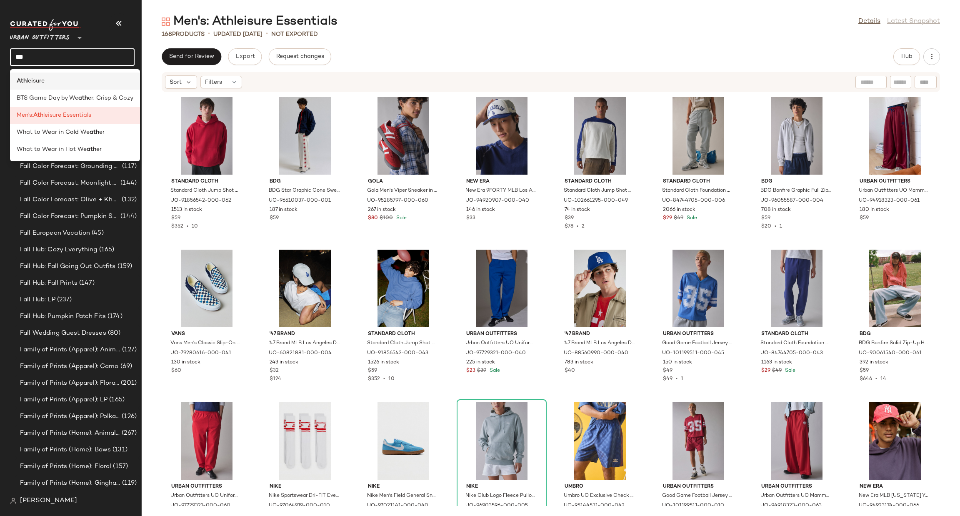
type input "***"
click at [40, 80] on span "leisure" at bounding box center [36, 81] width 18 height 9
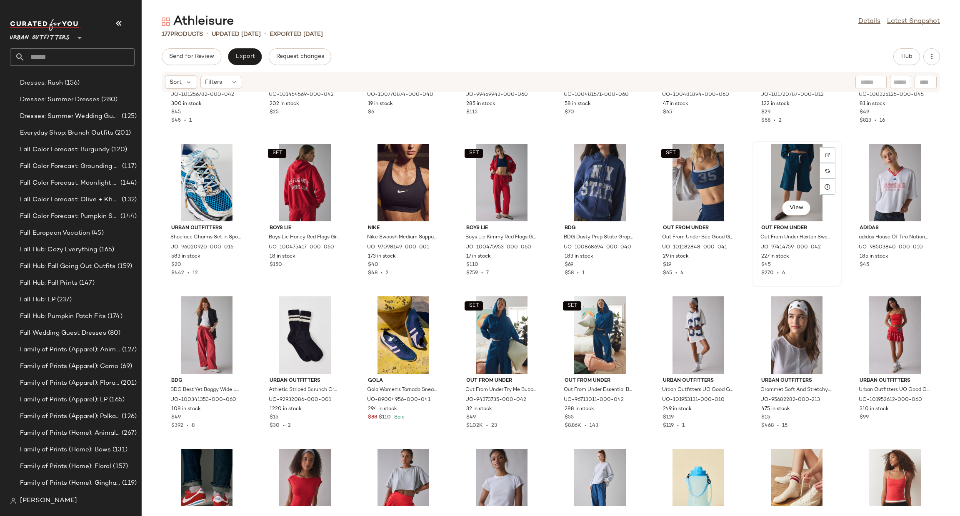
scroll to position [125, 0]
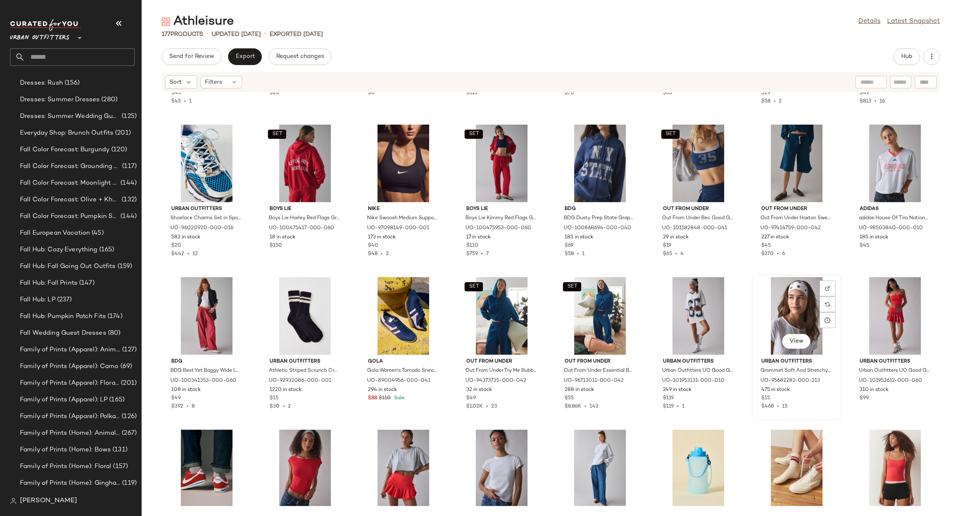
click at [783, 297] on div "View" at bounding box center [796, 315] width 84 height 77
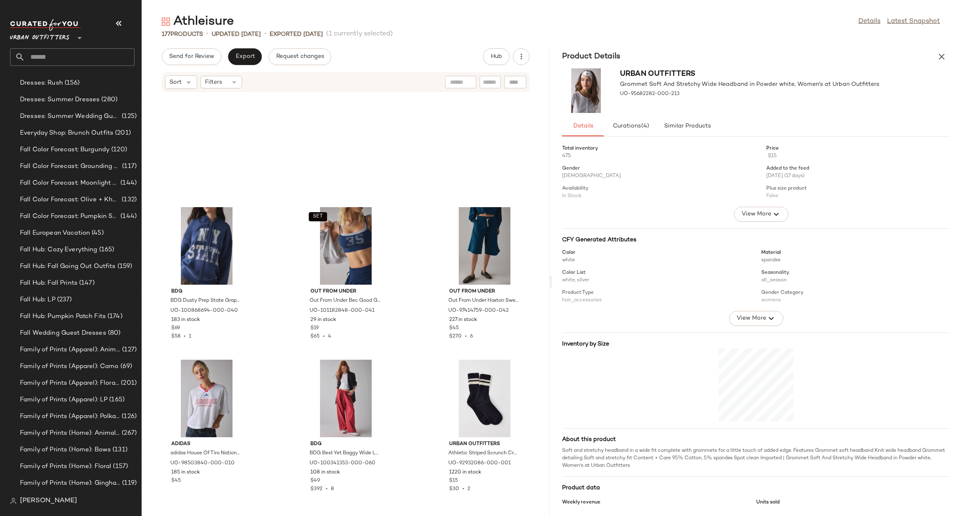
scroll to position [757, 0]
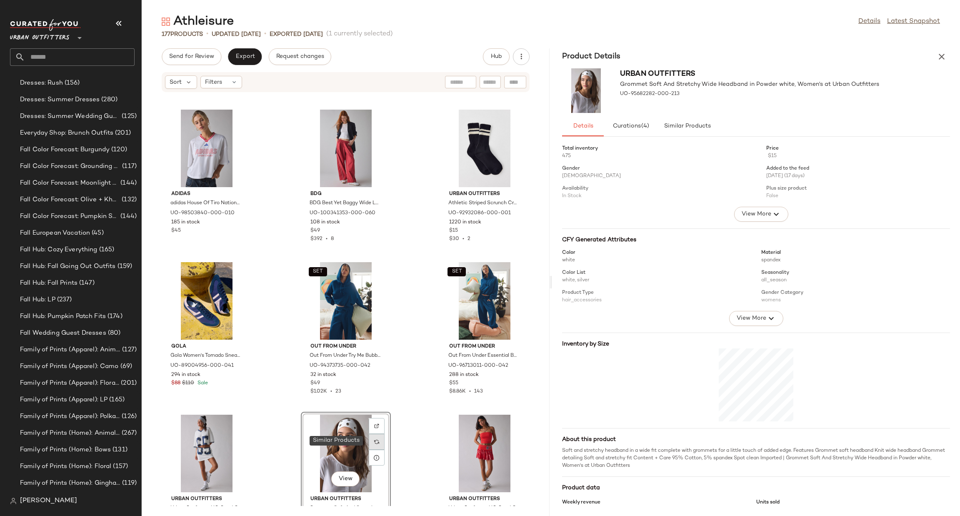
click at [375, 439] on img at bounding box center [376, 441] width 5 height 5
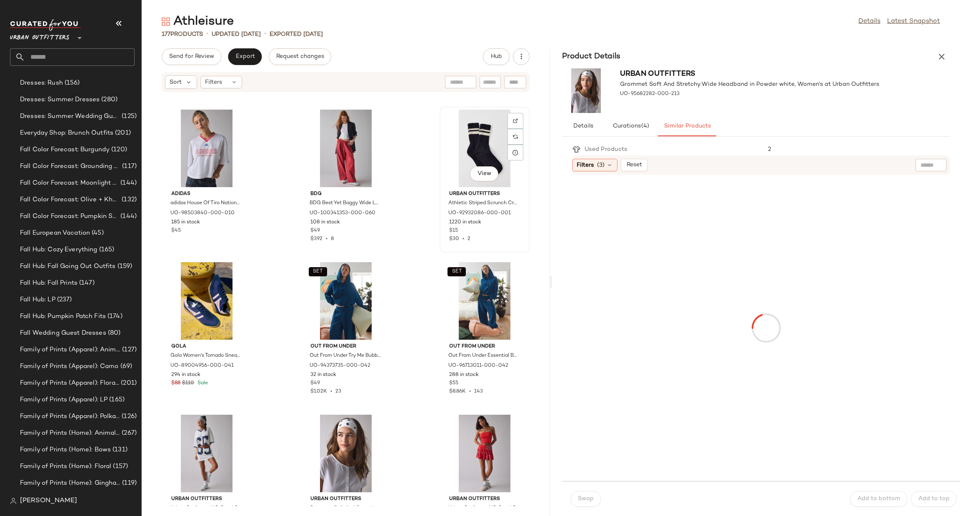
click at [472, 143] on div "View" at bounding box center [484, 148] width 84 height 77
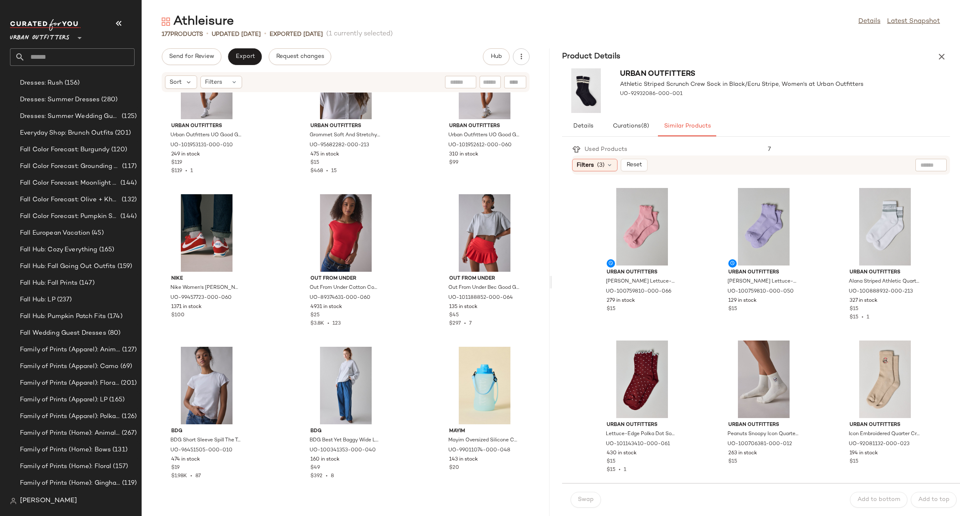
scroll to position [1131, 0]
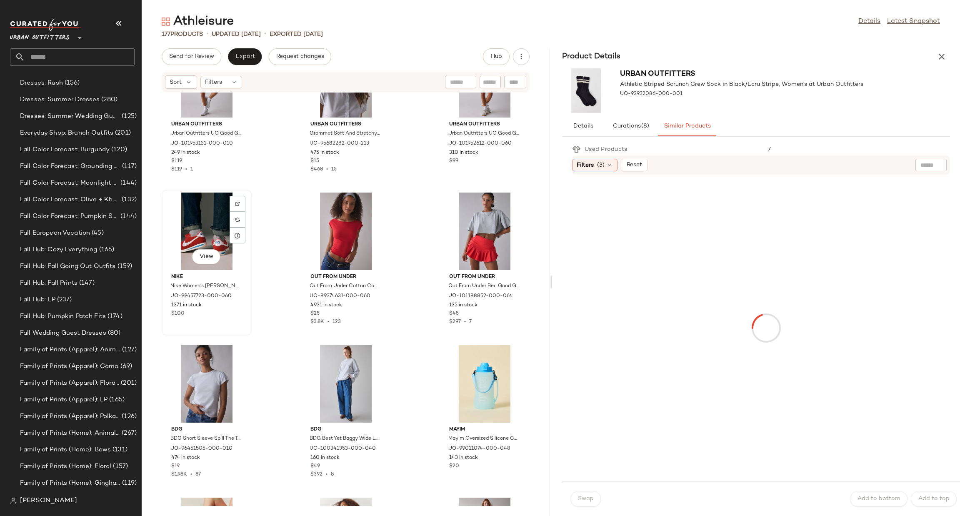
click at [215, 218] on div "View" at bounding box center [207, 230] width 84 height 77
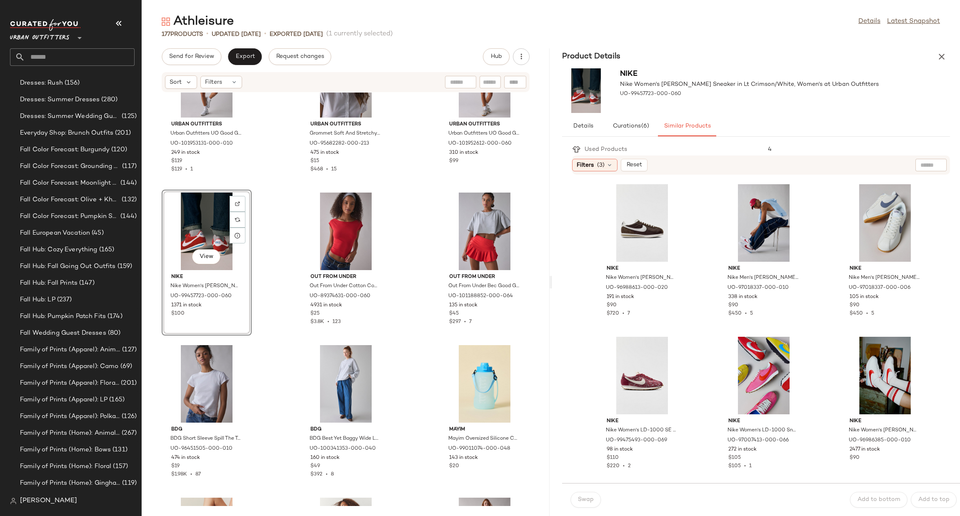
scroll to position [1006, 0]
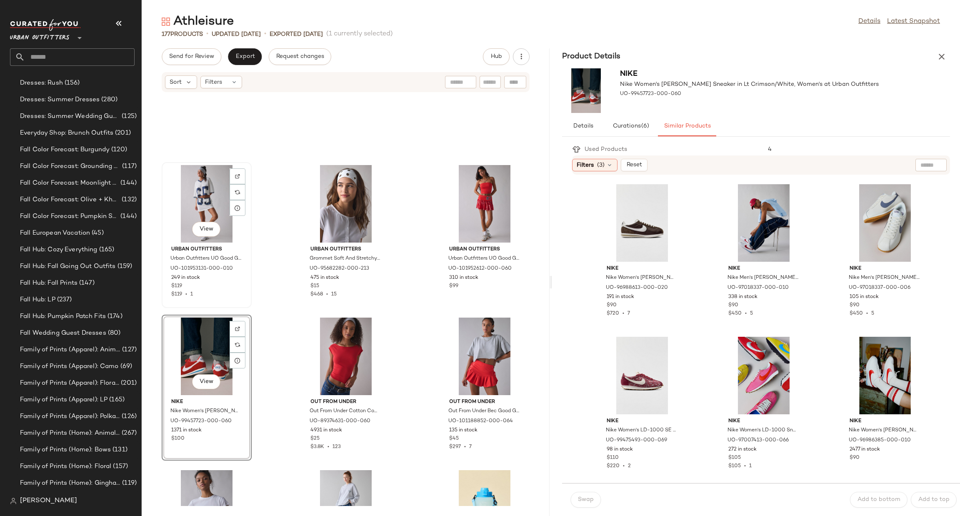
click at [212, 195] on div "View" at bounding box center [207, 203] width 84 height 77
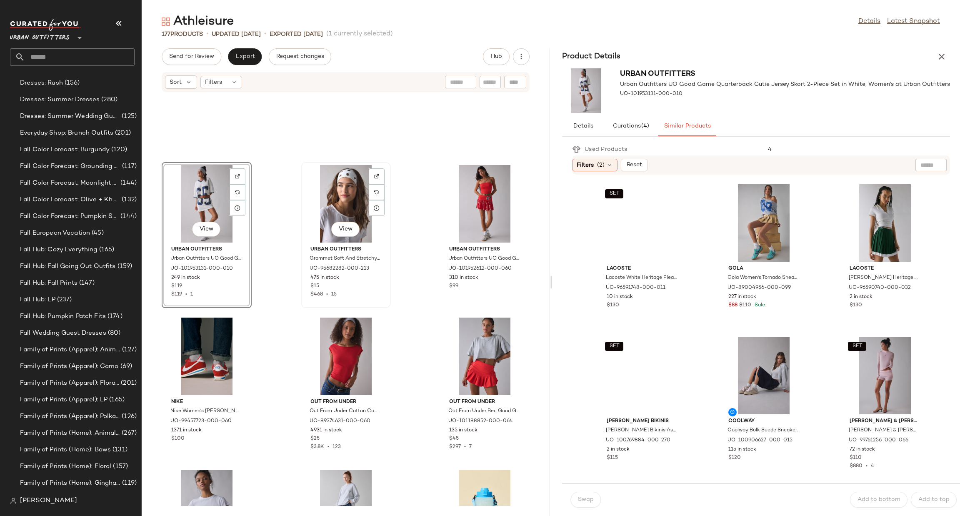
click at [327, 200] on div "View" at bounding box center [346, 203] width 84 height 77
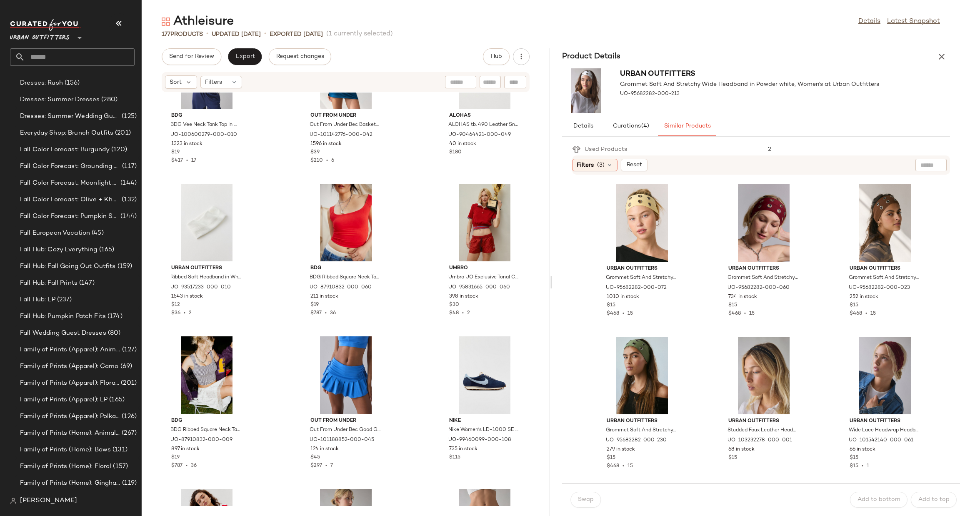
scroll to position [1756, 0]
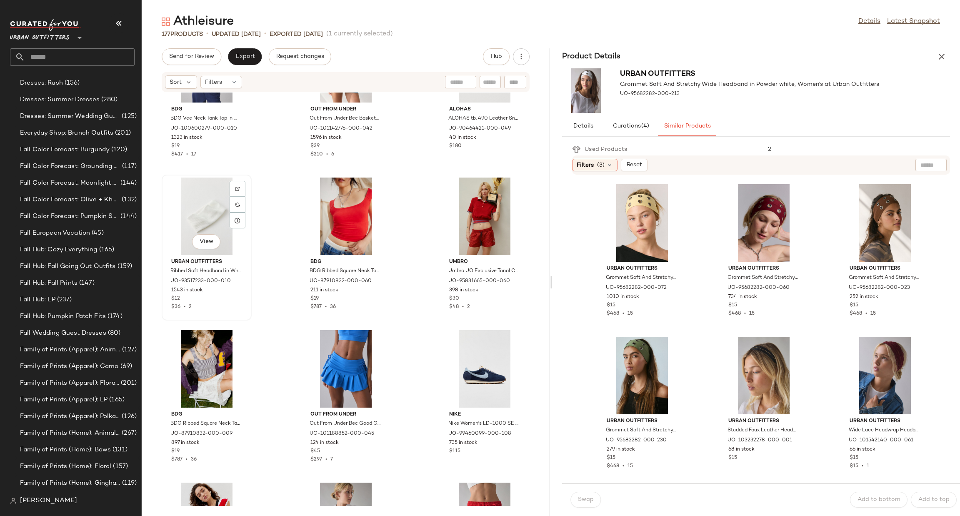
click at [197, 212] on div "View" at bounding box center [207, 215] width 84 height 77
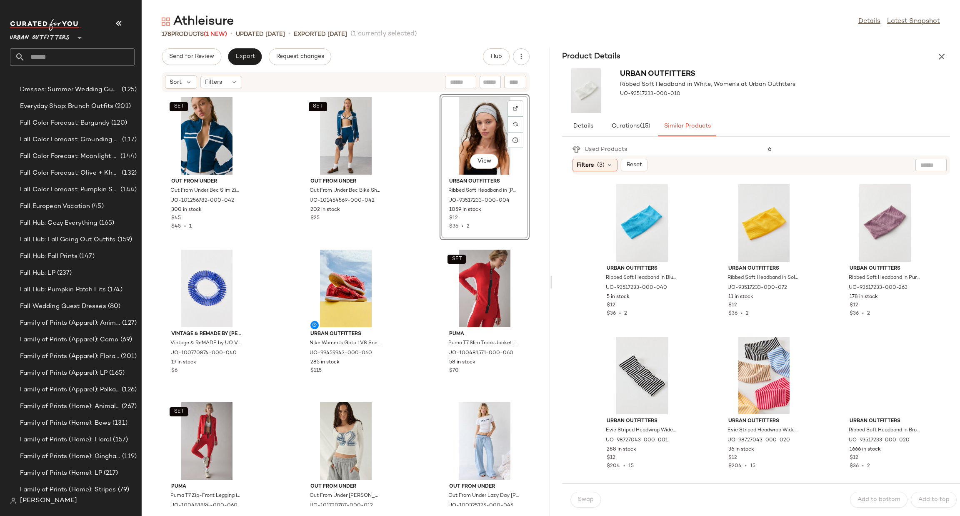
scroll to position [504, 0]
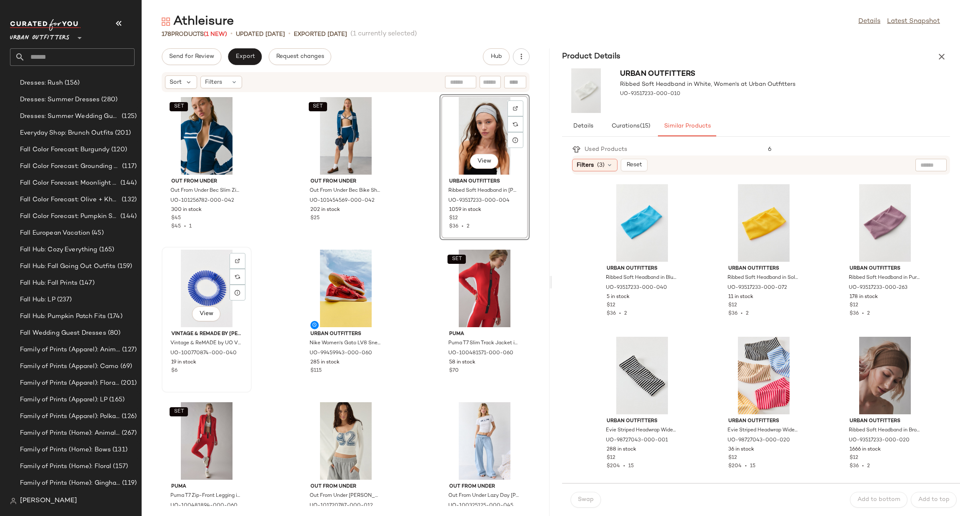
click at [214, 280] on div "View" at bounding box center [207, 288] width 84 height 77
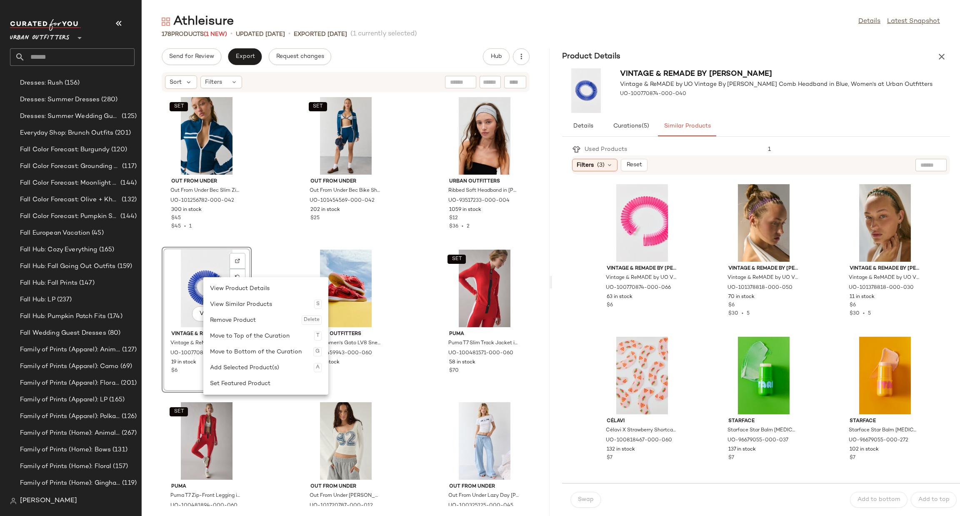
click at [252, 320] on div "Remove Product Delete" at bounding box center [266, 320] width 112 height 16
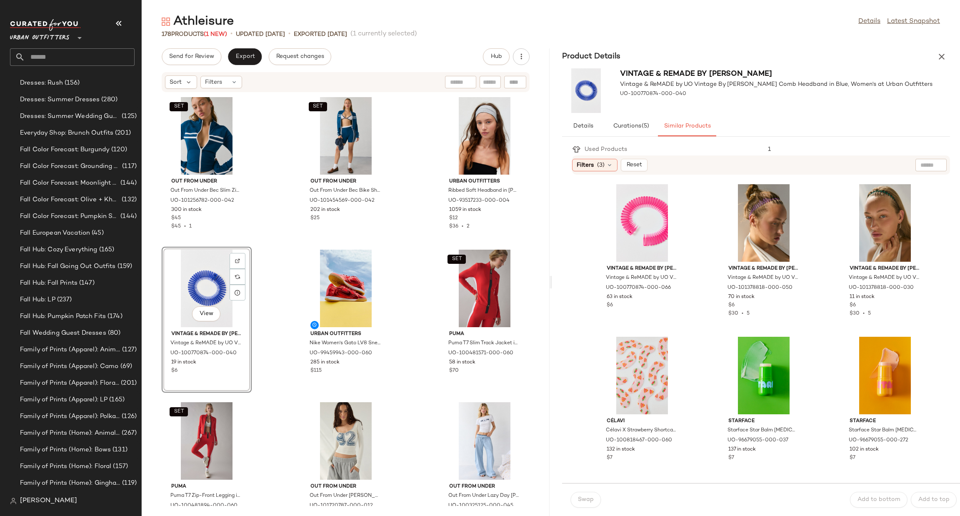
click at [413, 315] on div "SET Out From Under Out From Under Bec Slim Zip-Up Jacket in Dark Blue, Women's …" at bounding box center [346, 298] width 408 height 413
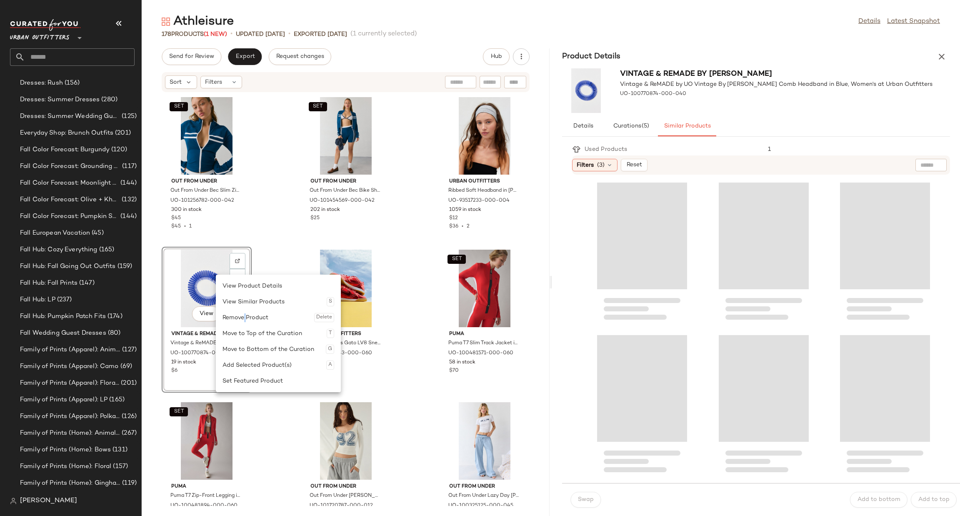
click at [246, 316] on div "Remove Product Delete" at bounding box center [278, 318] width 112 height 16
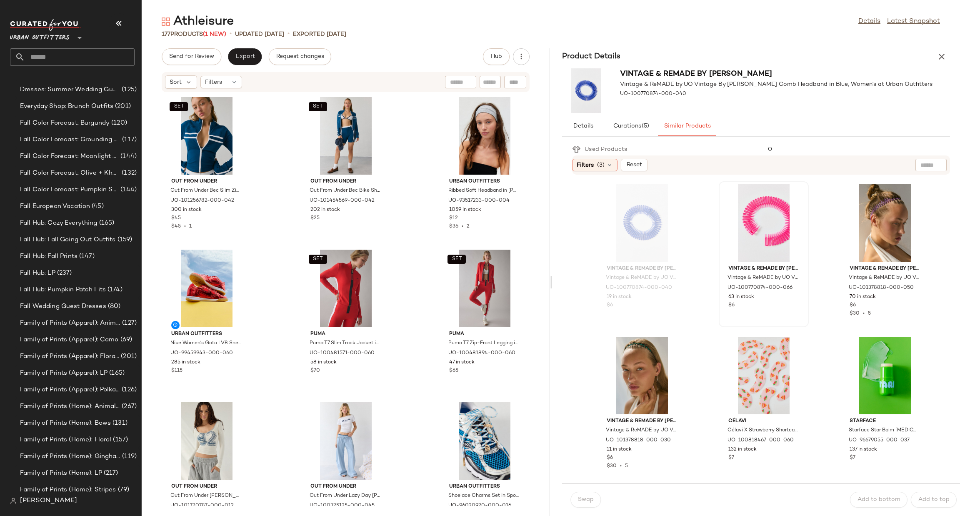
scroll to position [504, 0]
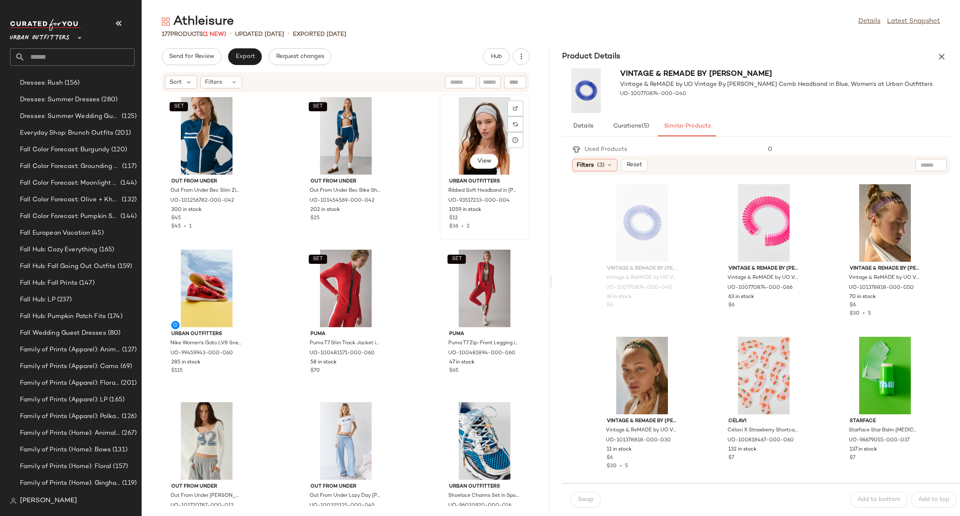
click at [460, 138] on div "View" at bounding box center [484, 135] width 84 height 77
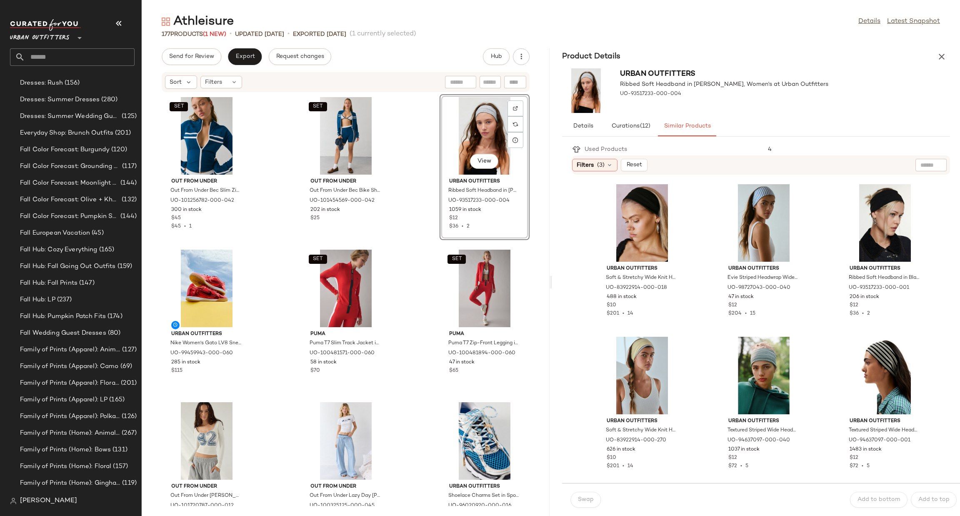
click at [467, 143] on div "View" at bounding box center [484, 135] width 84 height 77
click at [210, 318] on button "View" at bounding box center [206, 313] width 28 height 15
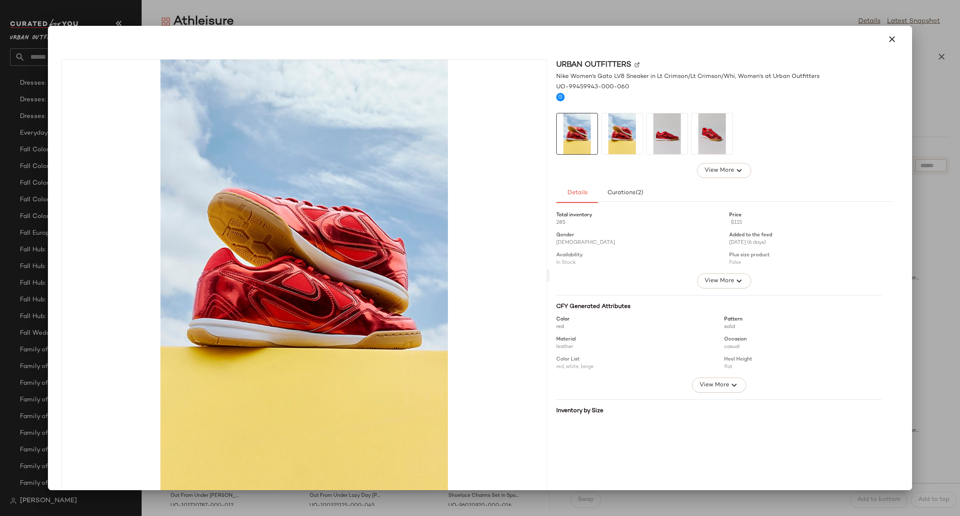
click at [938, 286] on div at bounding box center [480, 258] width 960 height 516
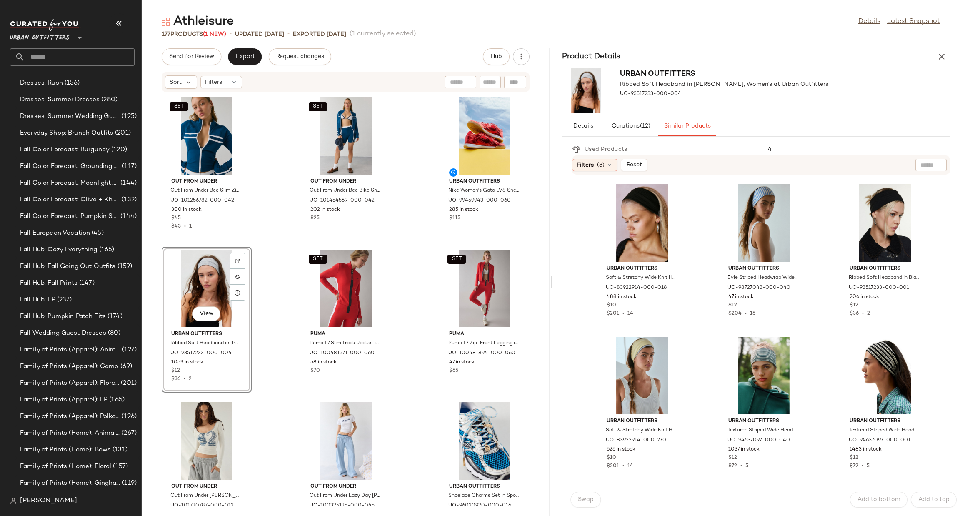
click at [939, 60] on icon "button" at bounding box center [941, 57] width 10 height 10
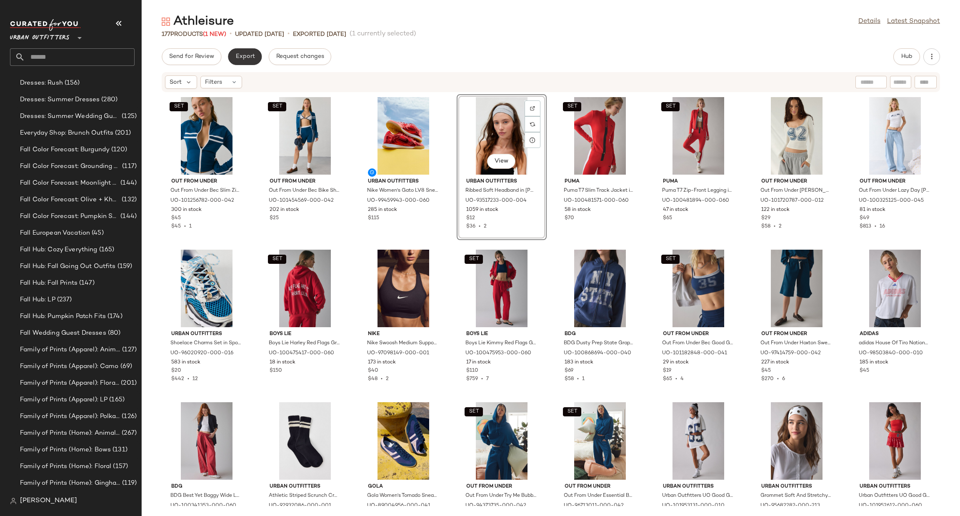
click at [238, 51] on button "Export" at bounding box center [245, 56] width 34 height 17
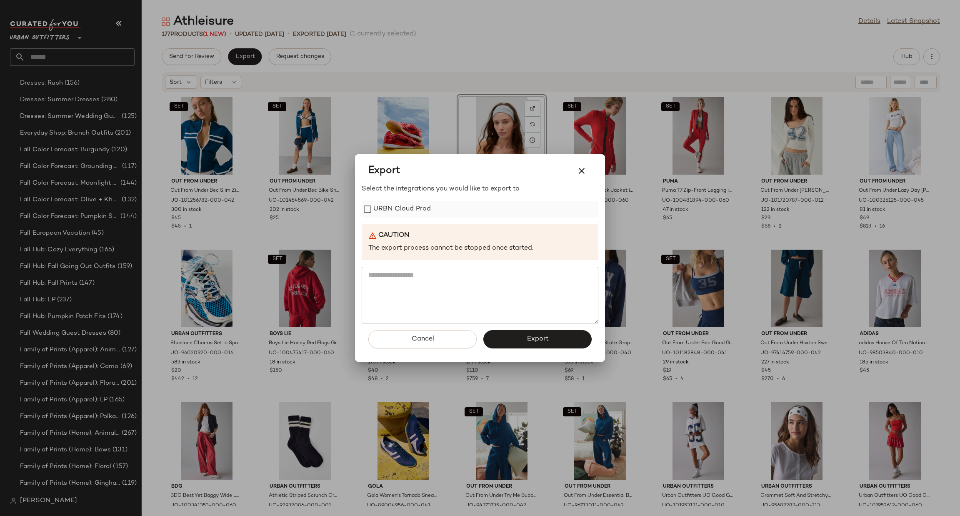
click at [412, 208] on label "URBN Cloud Prod" at bounding box center [401, 209] width 57 height 17
click at [514, 338] on button "Export" at bounding box center [537, 339] width 108 height 18
